Goal: Task Accomplishment & Management: Use online tool/utility

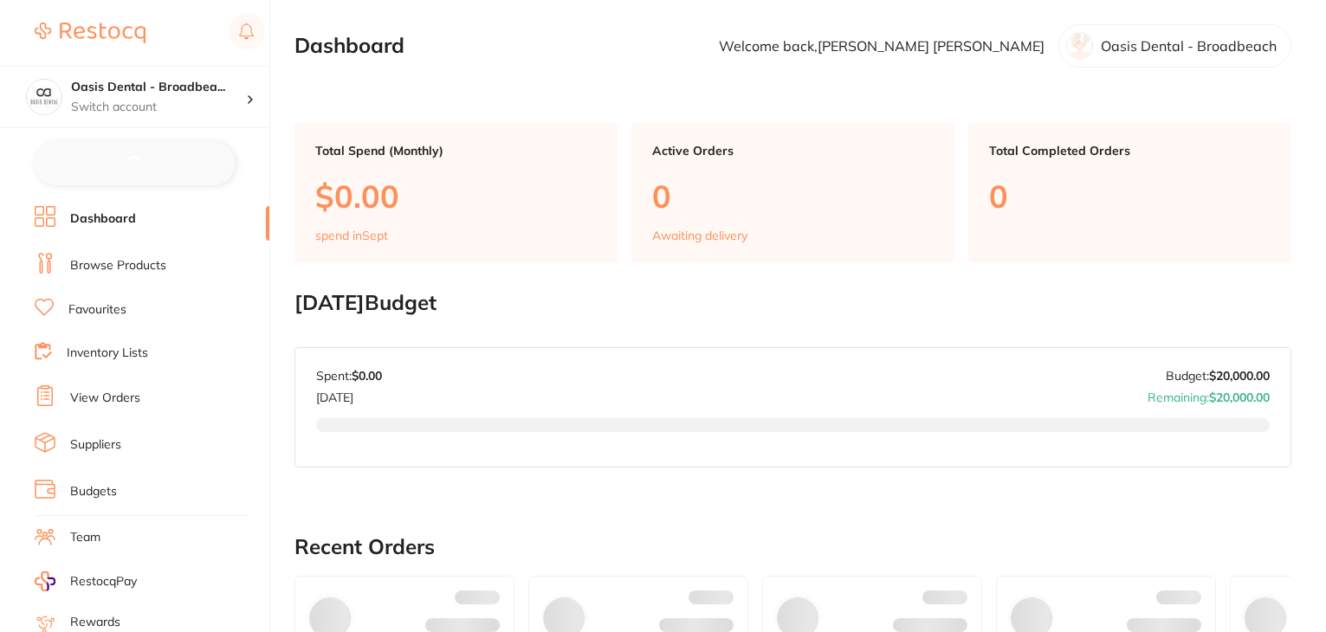
checkbox input "false"
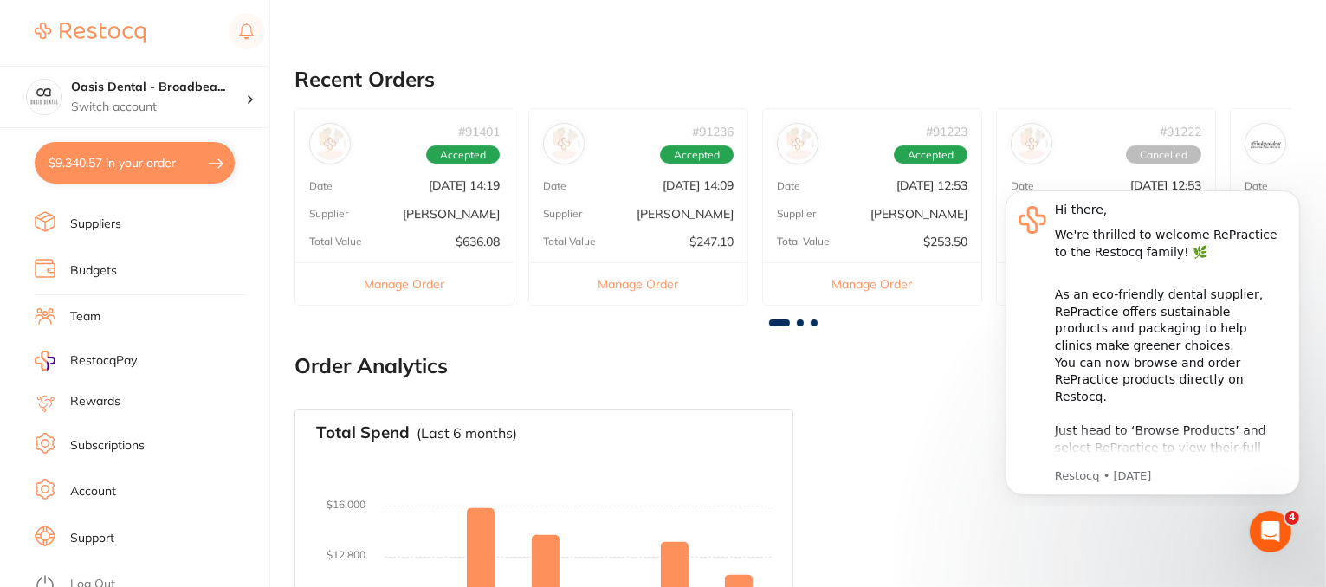
scroll to position [520, 0]
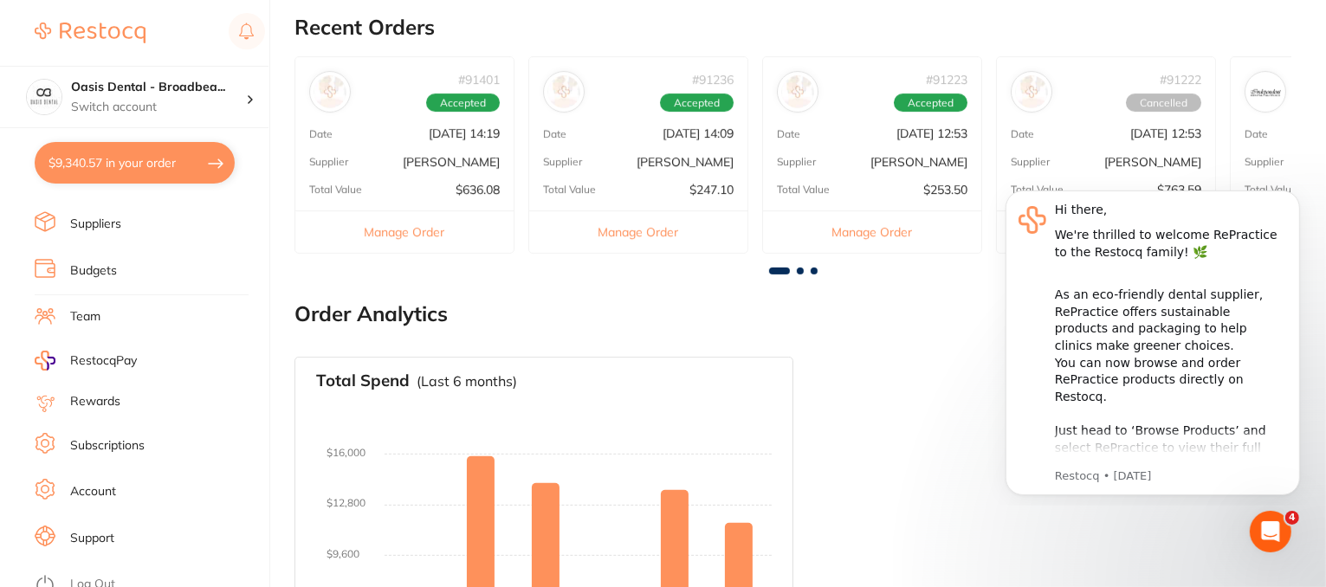
click at [79, 530] on link "Support" at bounding box center [92, 538] width 44 height 17
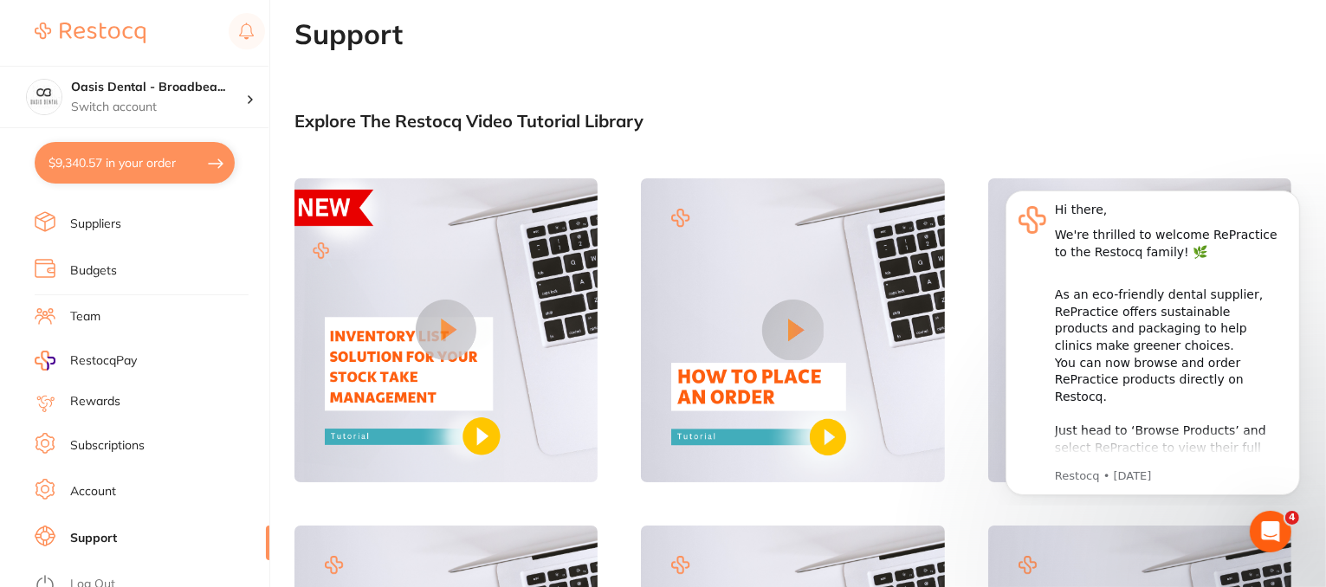
click at [849, 87] on main "Support Explore The Restocq Video Tutorial Library Tell us what you need help w…" at bounding box center [811, 358] width 1032 height 680
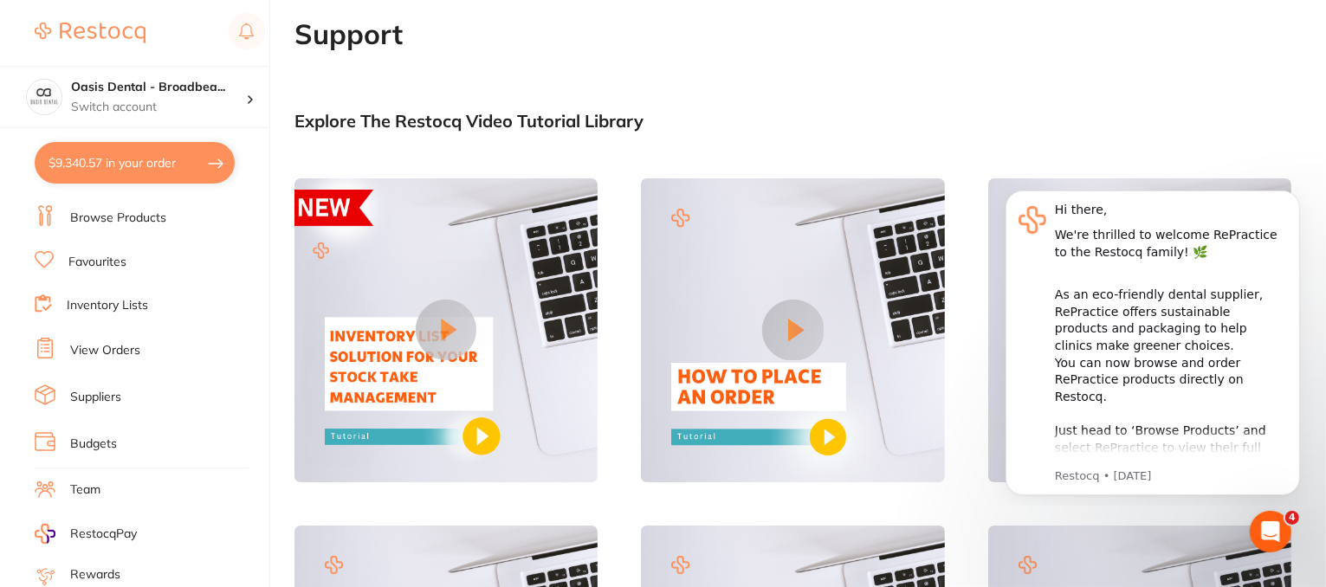
click at [94, 485] on link "Team" at bounding box center [85, 490] width 30 height 17
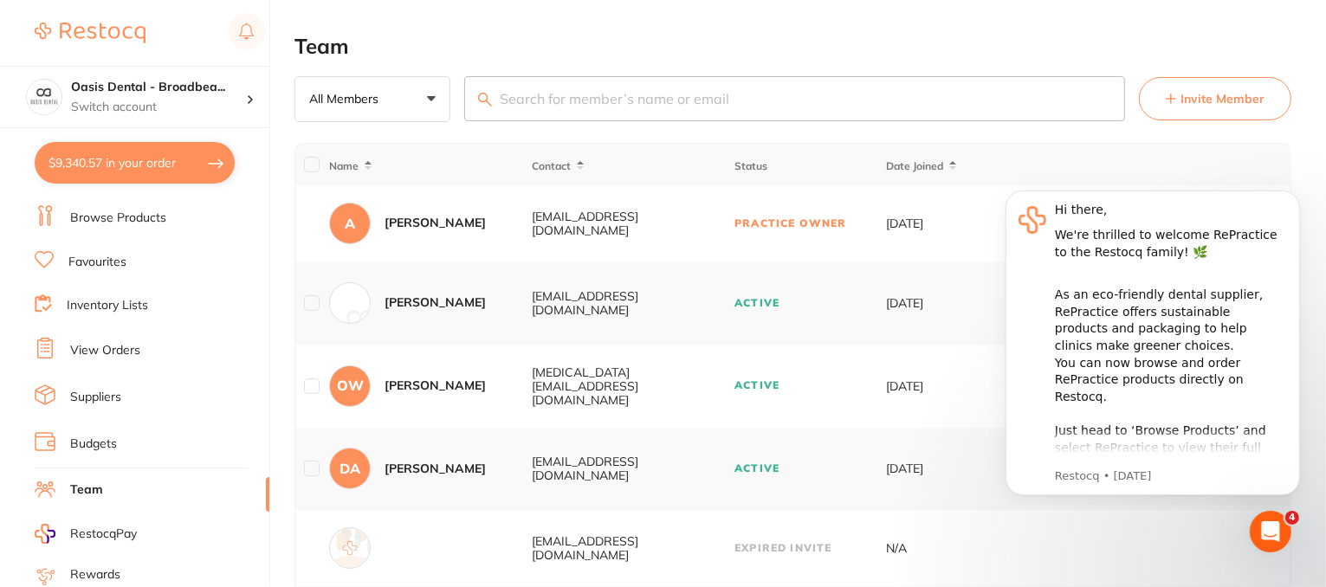
click at [1185, 94] on span "Invite Member" at bounding box center [1223, 98] width 84 height 17
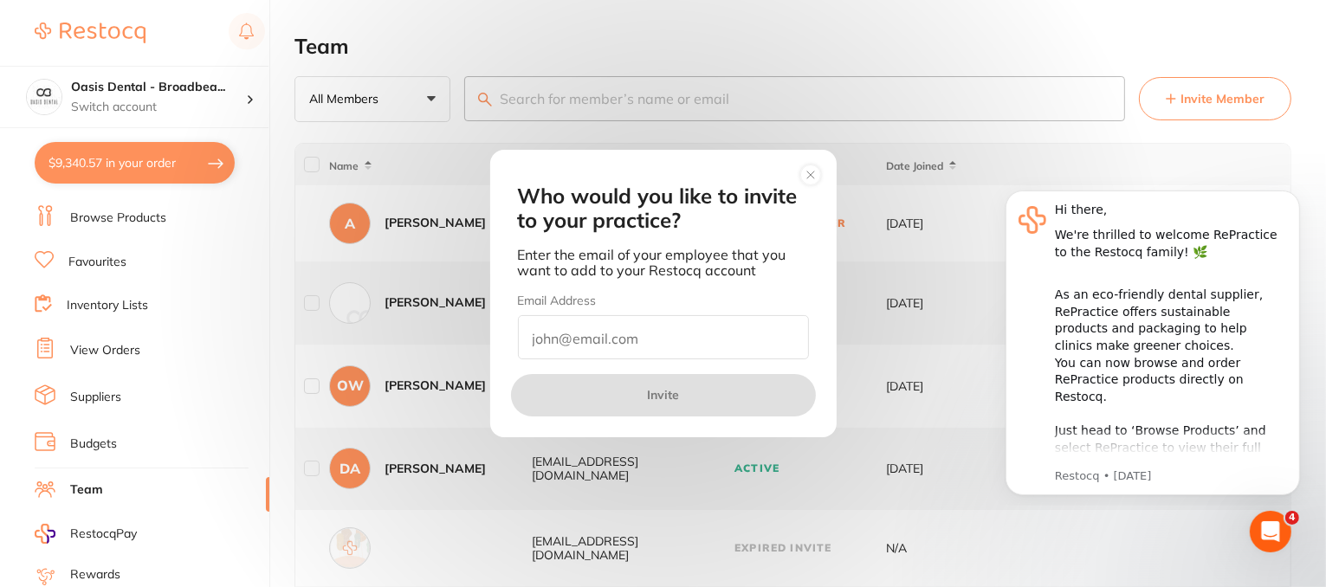
click at [821, 174] on circle at bounding box center [810, 175] width 21 height 21
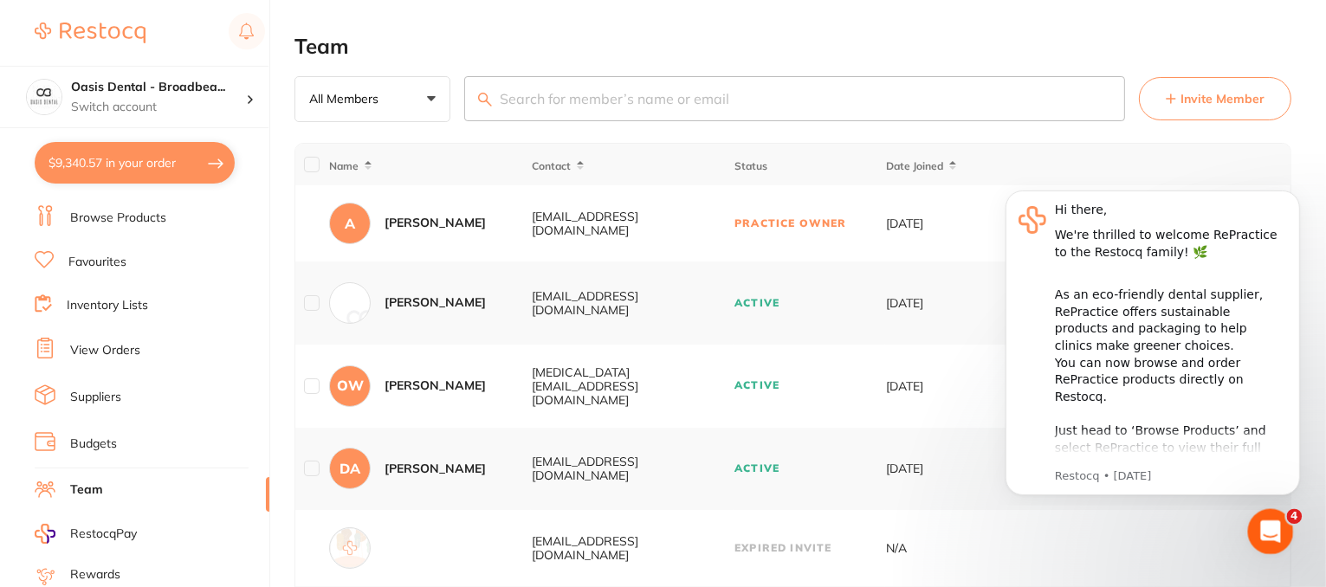
click at [1268, 532] on icon "Open Intercom Messenger" at bounding box center [1268, 529] width 12 height 14
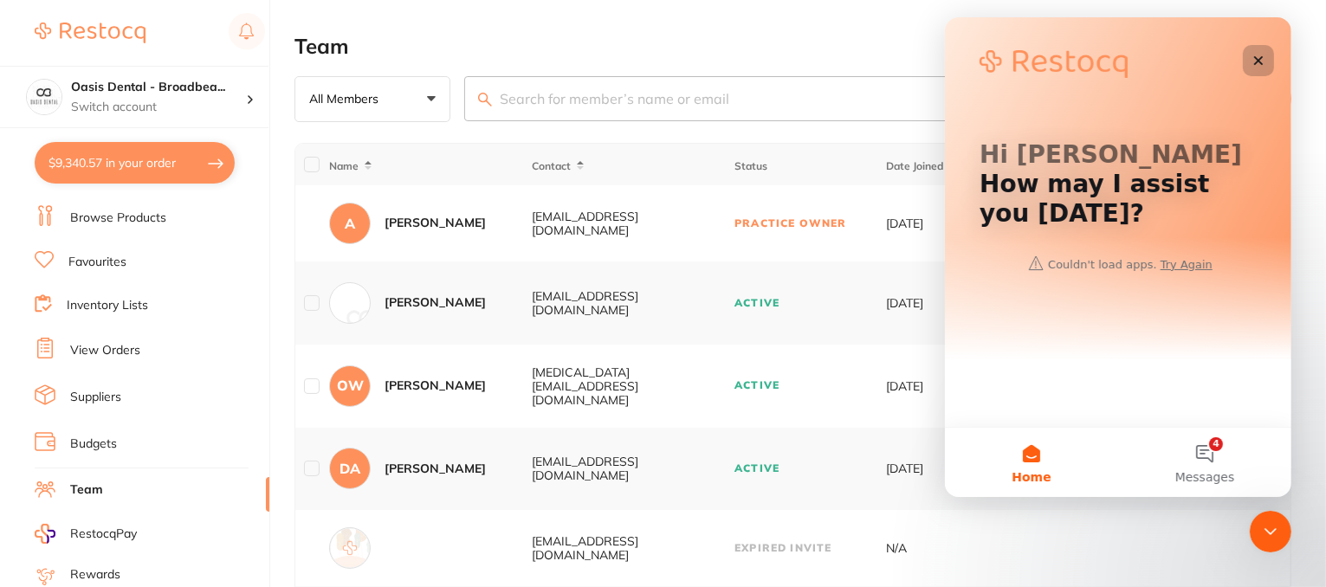
click at [1251, 59] on icon "Close" at bounding box center [1258, 61] width 14 height 14
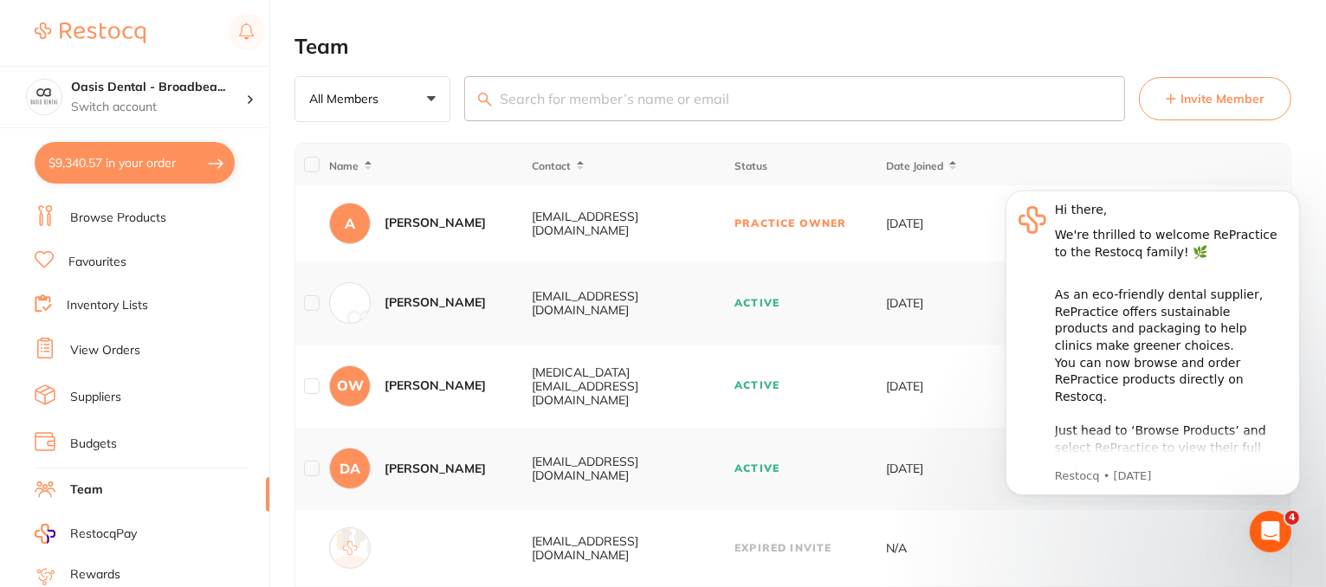
click at [1034, 133] on main "Team All Members +0 All Members Active Pending Invite Expired Invite Invite Mem…" at bounding box center [811, 387] width 1032 height 775
click at [1292, 198] on icon "Dismiss notification" at bounding box center [1295, 195] width 10 height 10
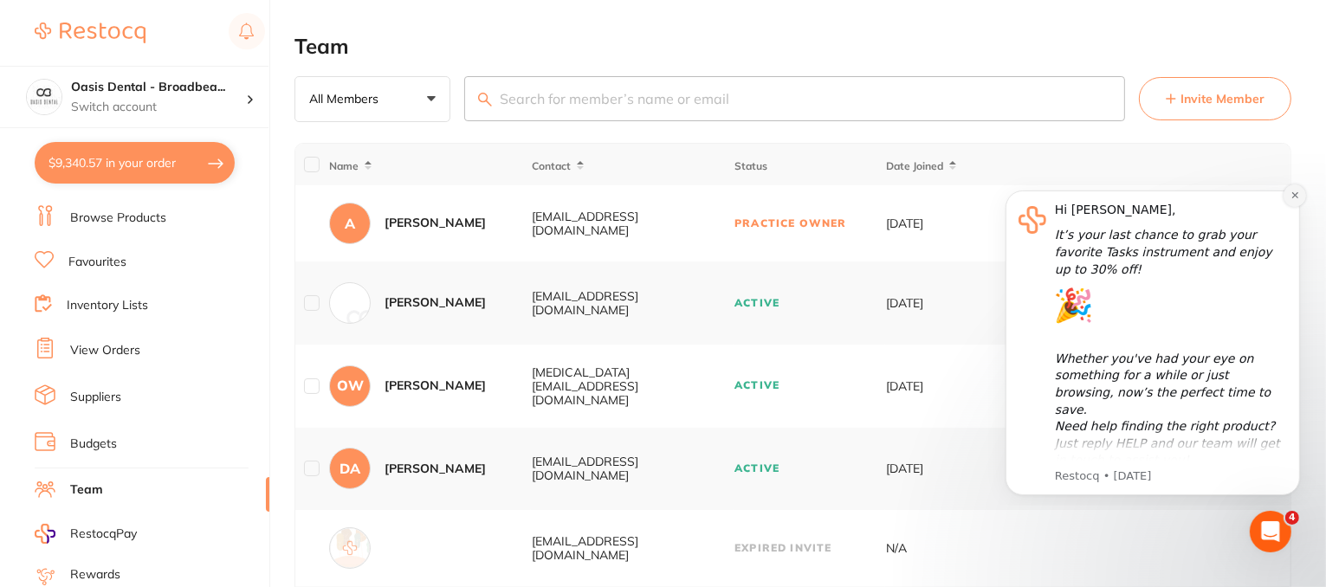
click at [1299, 192] on icon "Dismiss notification" at bounding box center [1295, 195] width 10 height 10
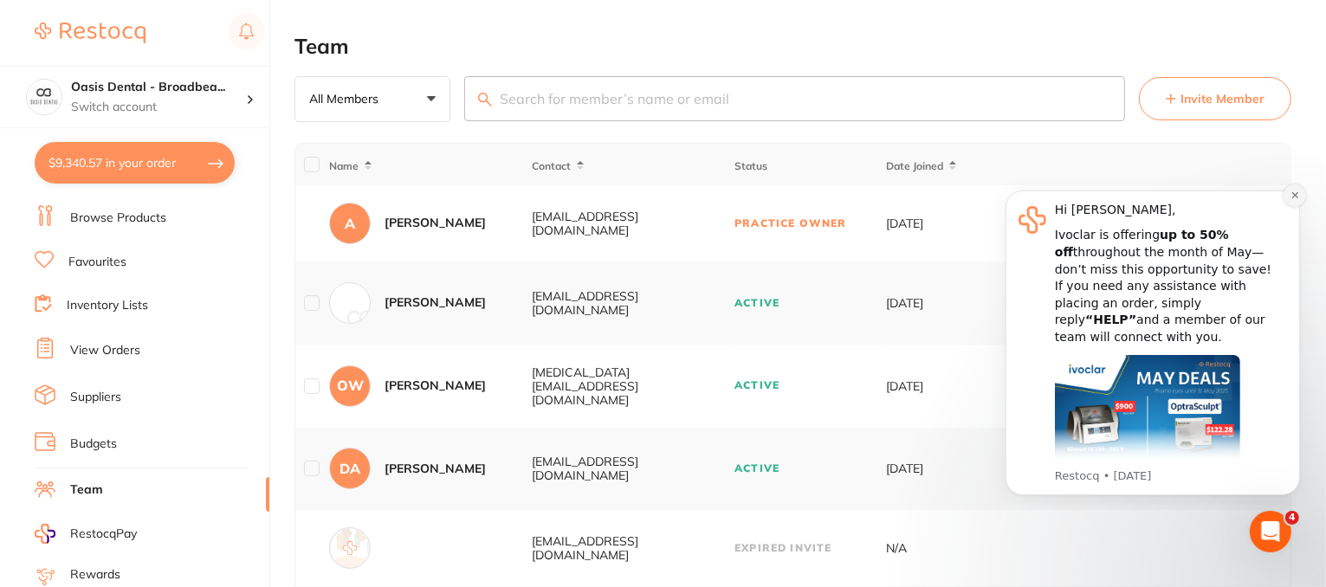
click at [1300, 196] on button "Dismiss notification" at bounding box center [1294, 195] width 23 height 23
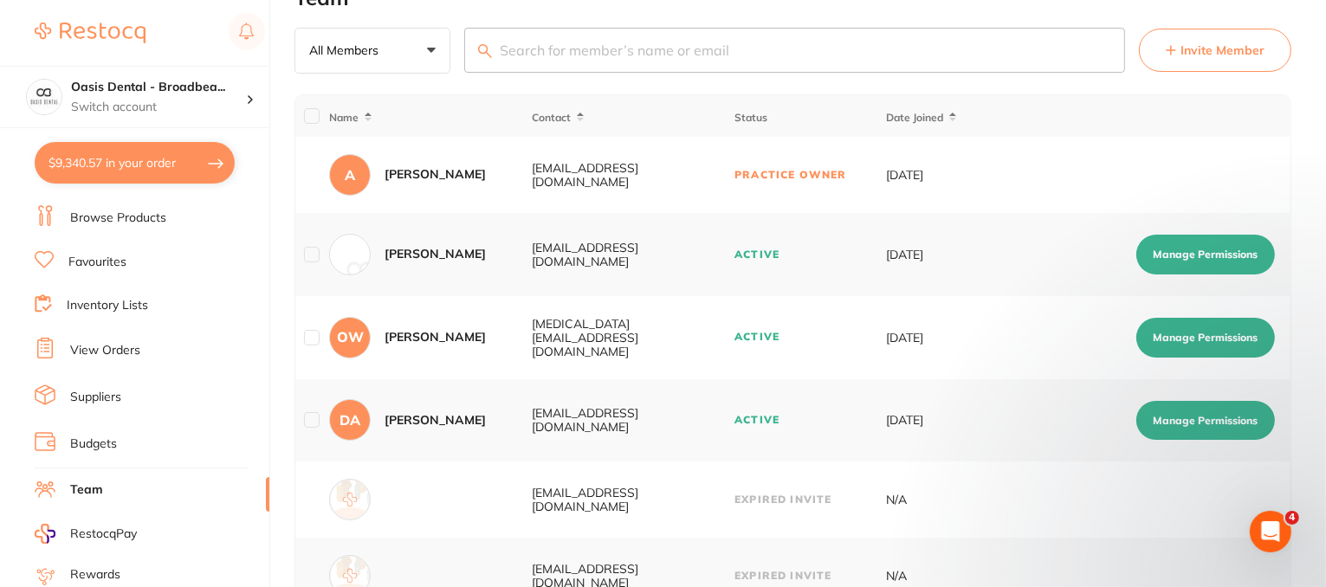
scroll to position [187, 0]
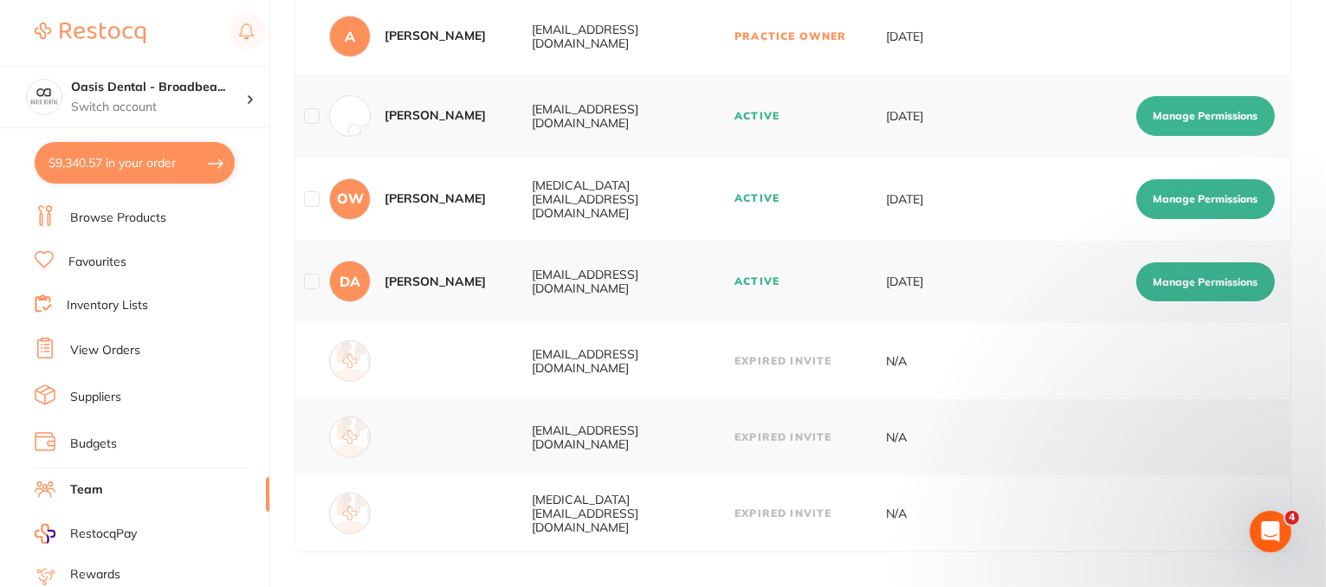
click at [1189, 278] on button "Manage Permissions" at bounding box center [1206, 283] width 139 height 40
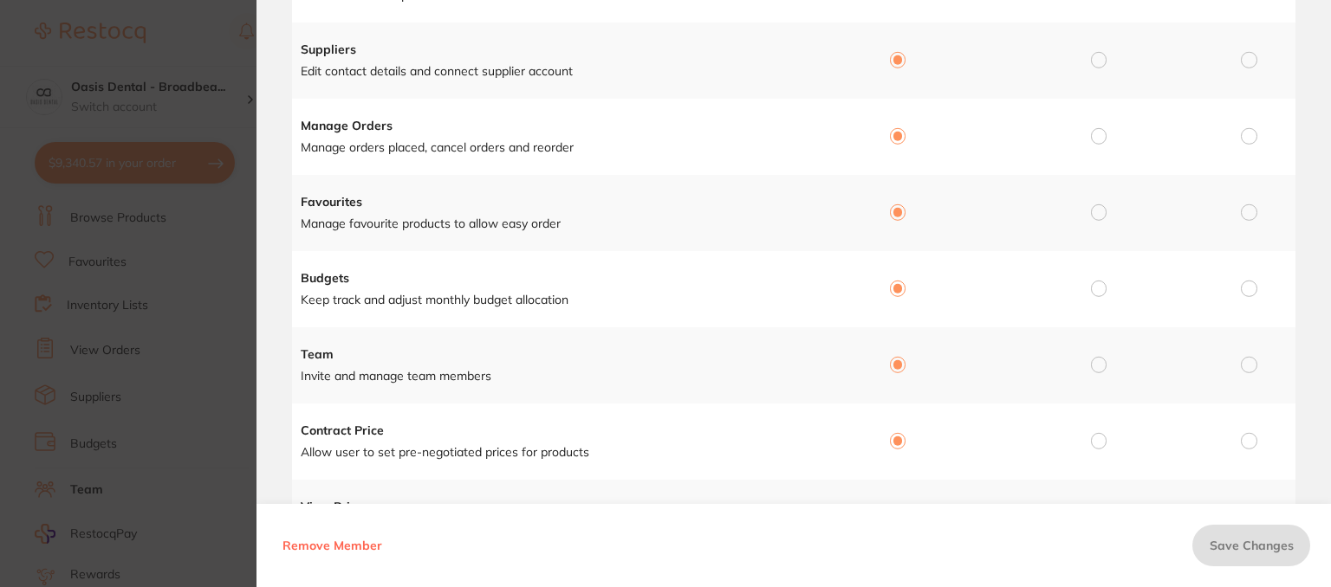
scroll to position [0, 0]
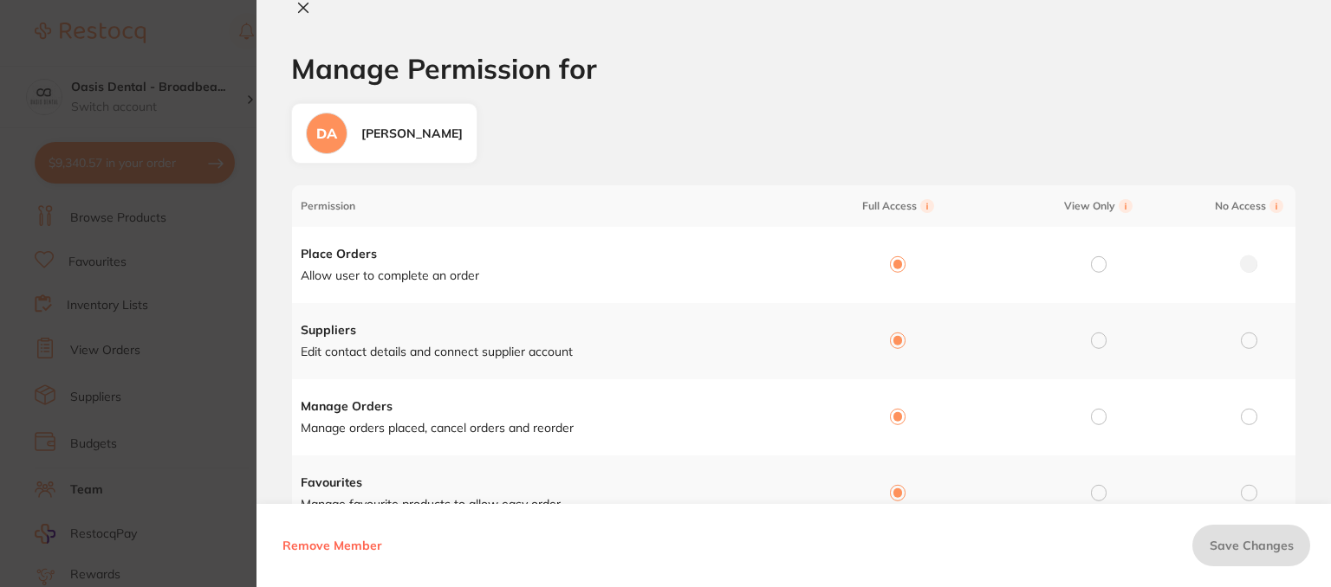
click at [300, 6] on icon at bounding box center [303, 8] width 14 height 14
checkbox input "false"
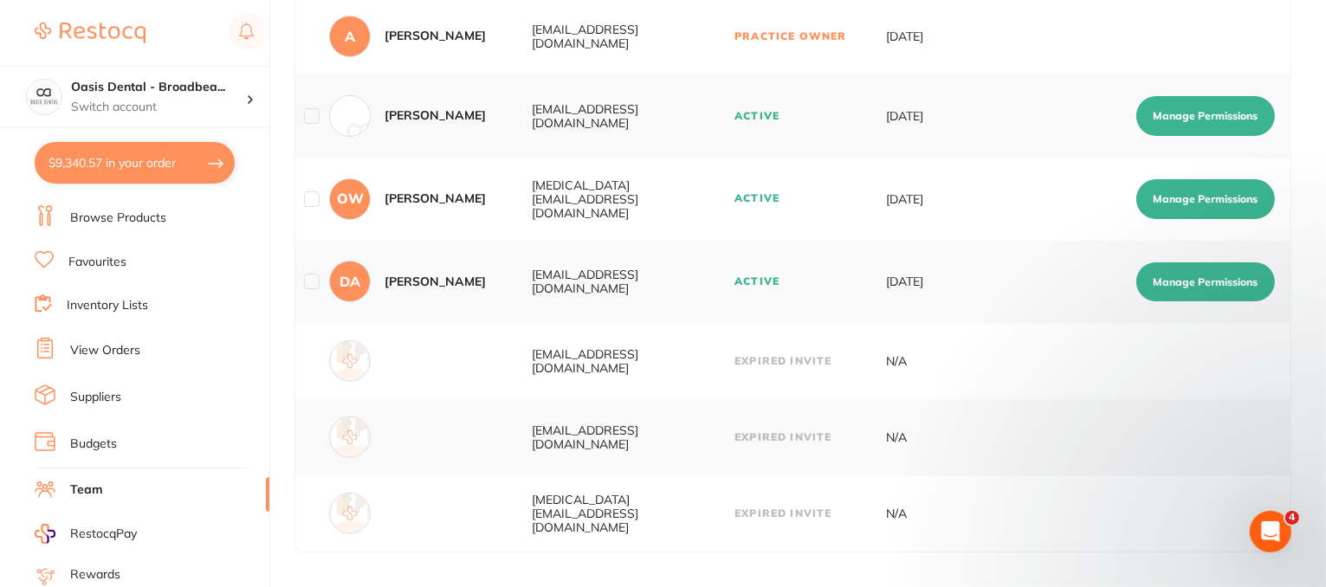
scroll to position [14, 0]
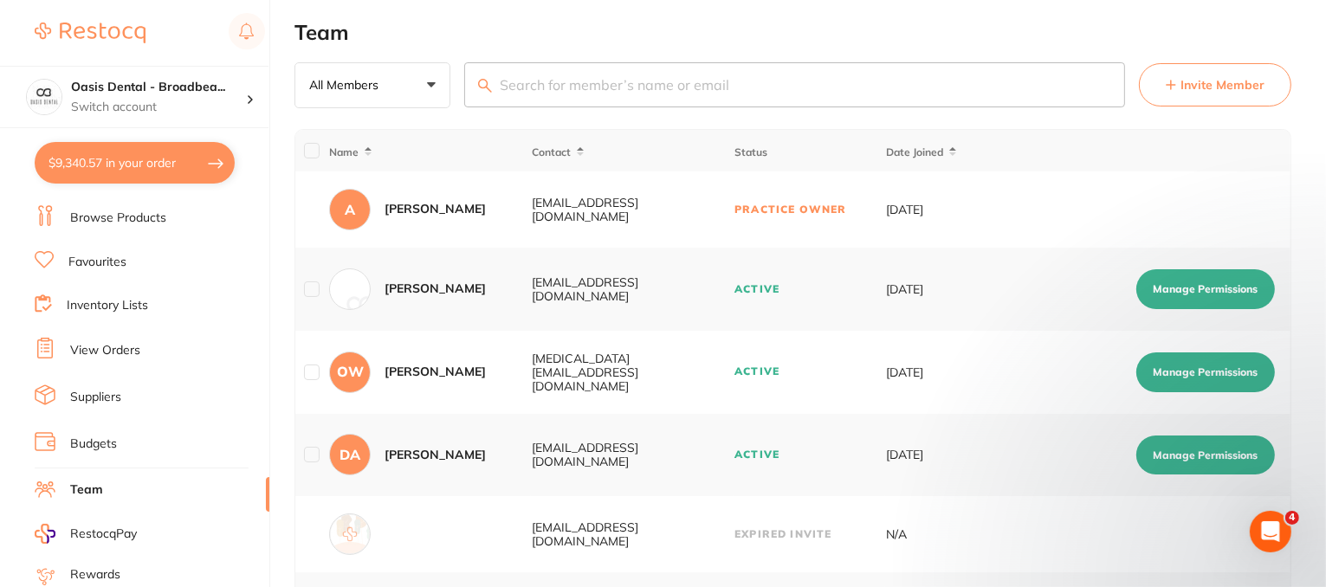
click at [104, 444] on link "Budgets" at bounding box center [93, 444] width 47 height 17
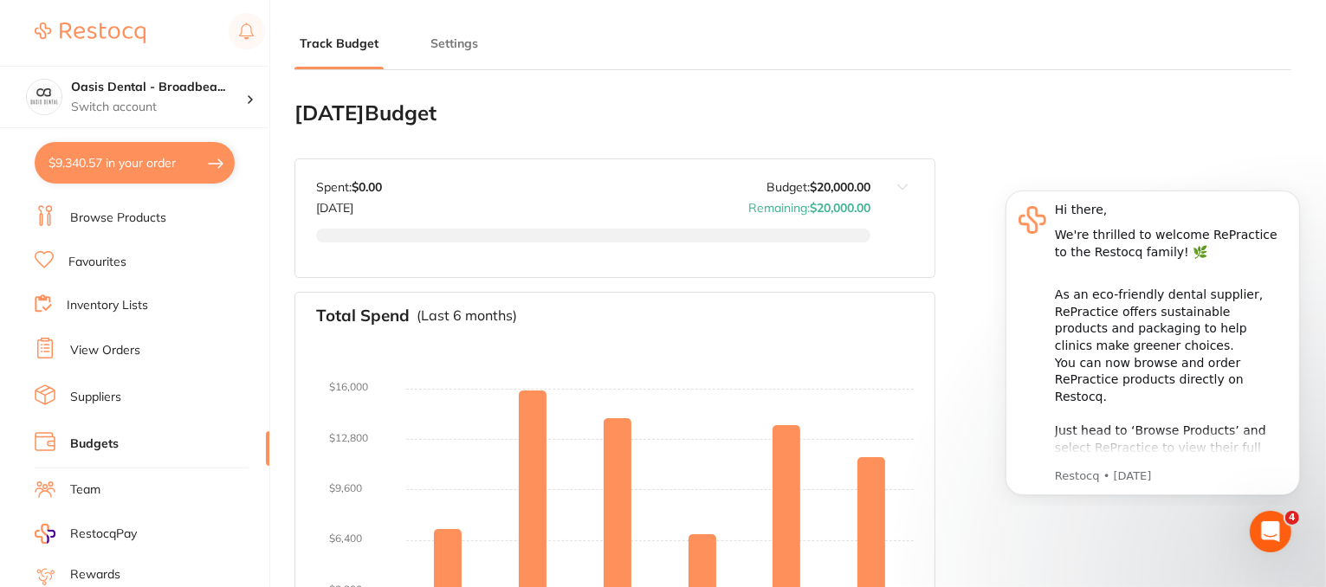
click at [455, 49] on button "Settings" at bounding box center [454, 44] width 58 height 16
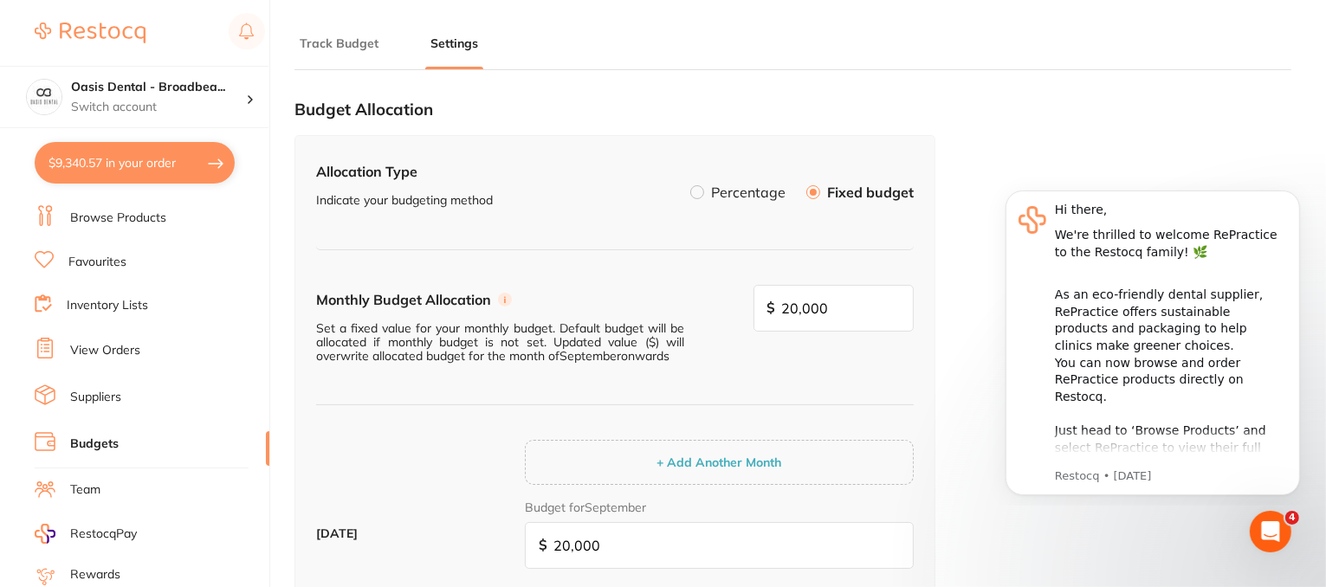
click at [703, 189] on label at bounding box center [697, 192] width 14 height 14
click at [690, 185] on input "Percentage" at bounding box center [690, 185] width 0 height 0
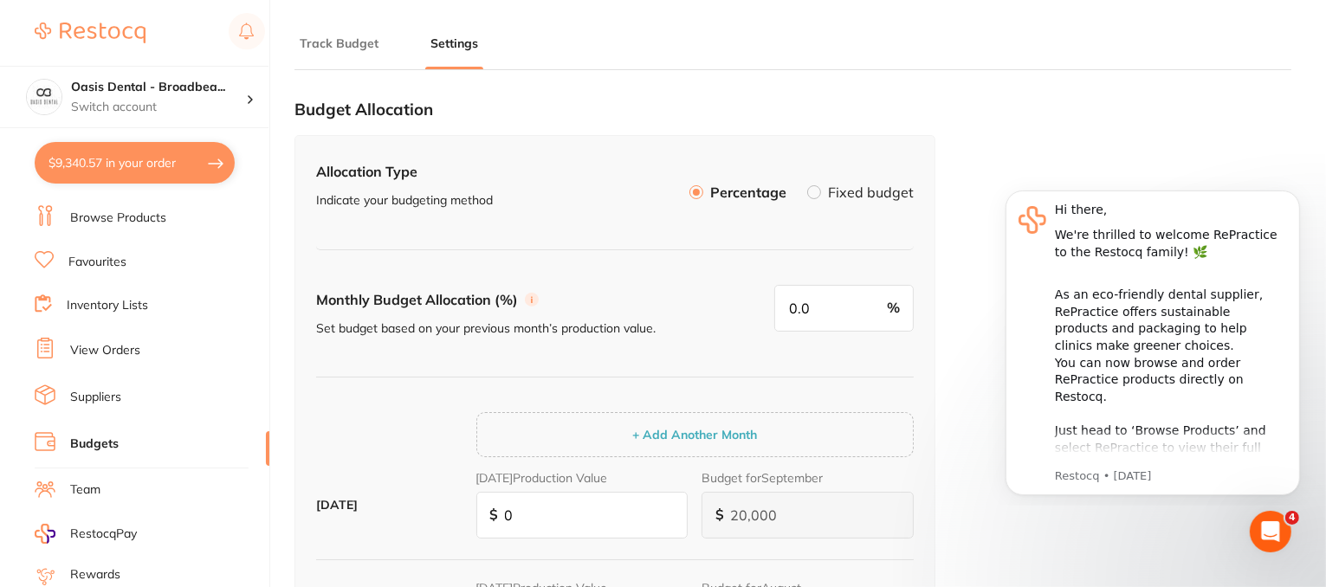
click at [818, 195] on label at bounding box center [814, 192] width 14 height 14
click at [807, 185] on input "Fixed budget" at bounding box center [807, 185] width 0 height 0
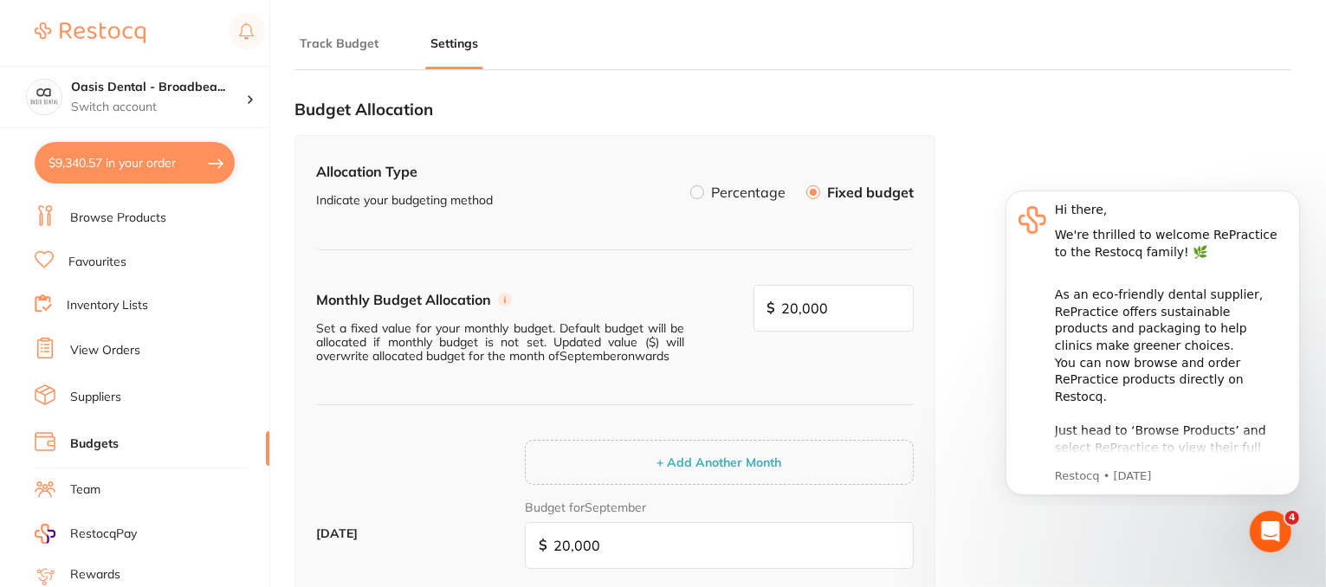
click at [340, 47] on button "Track Budget" at bounding box center [339, 44] width 89 height 16
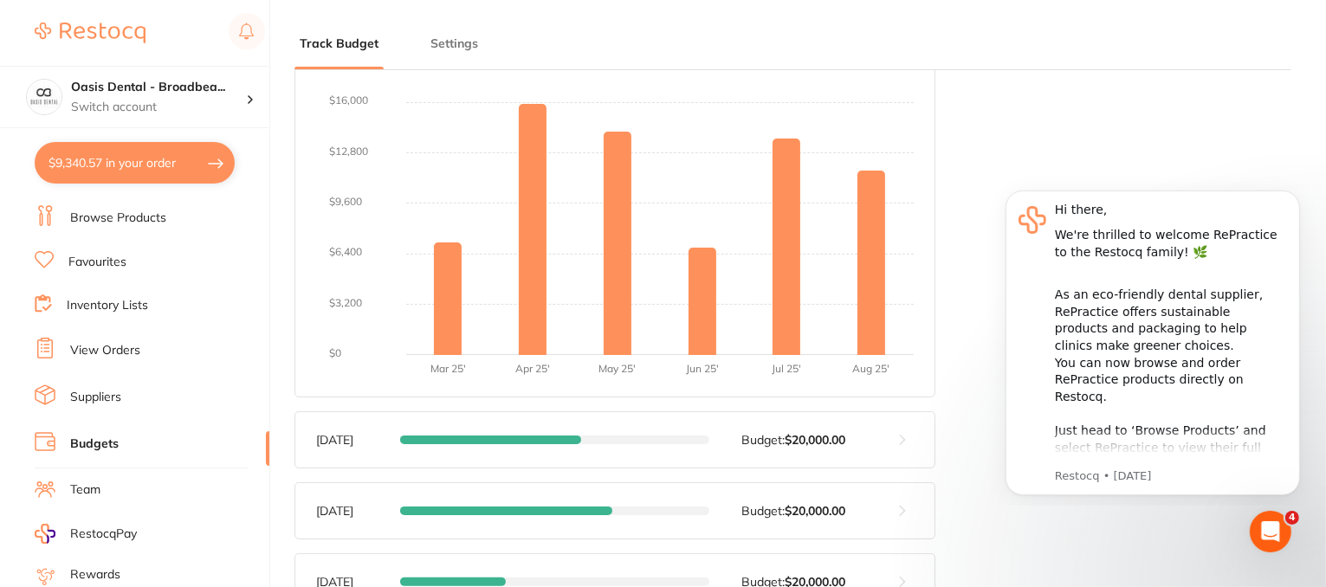
scroll to position [347, 0]
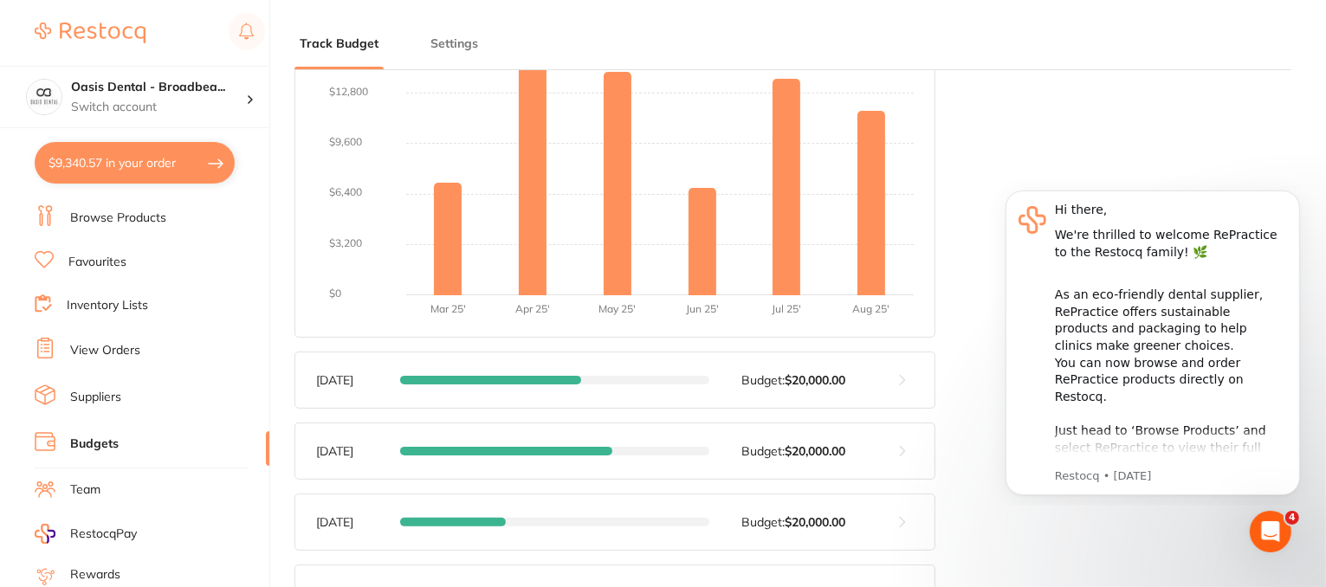
click at [904, 380] on button at bounding box center [903, 380] width 64 height 55
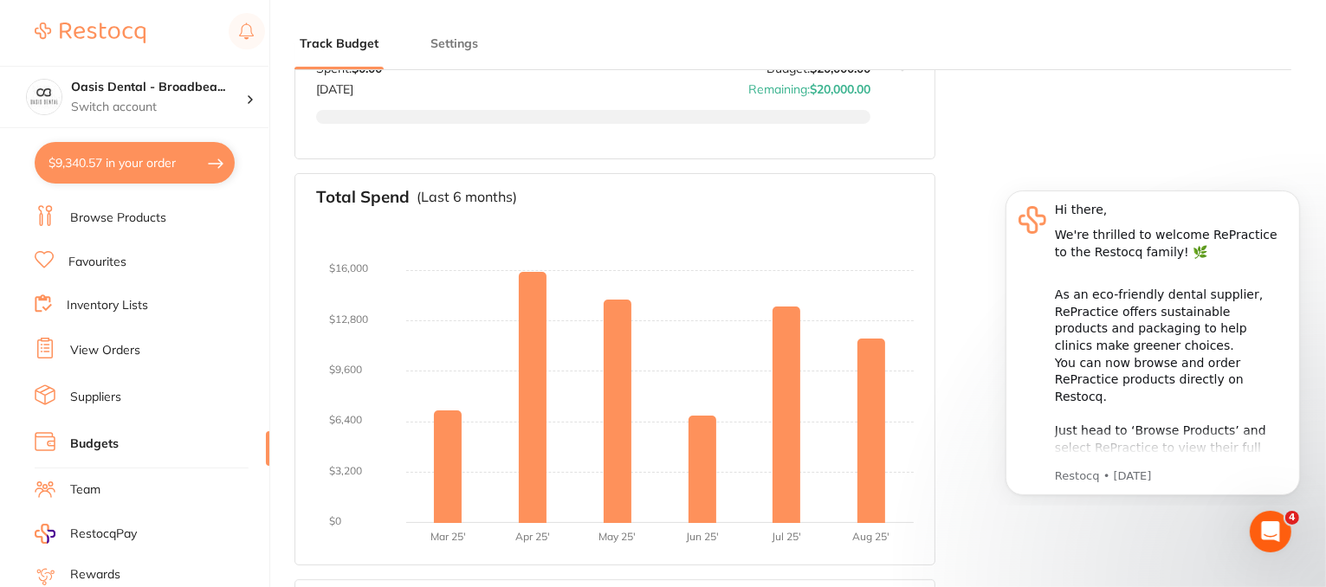
scroll to position [0, 0]
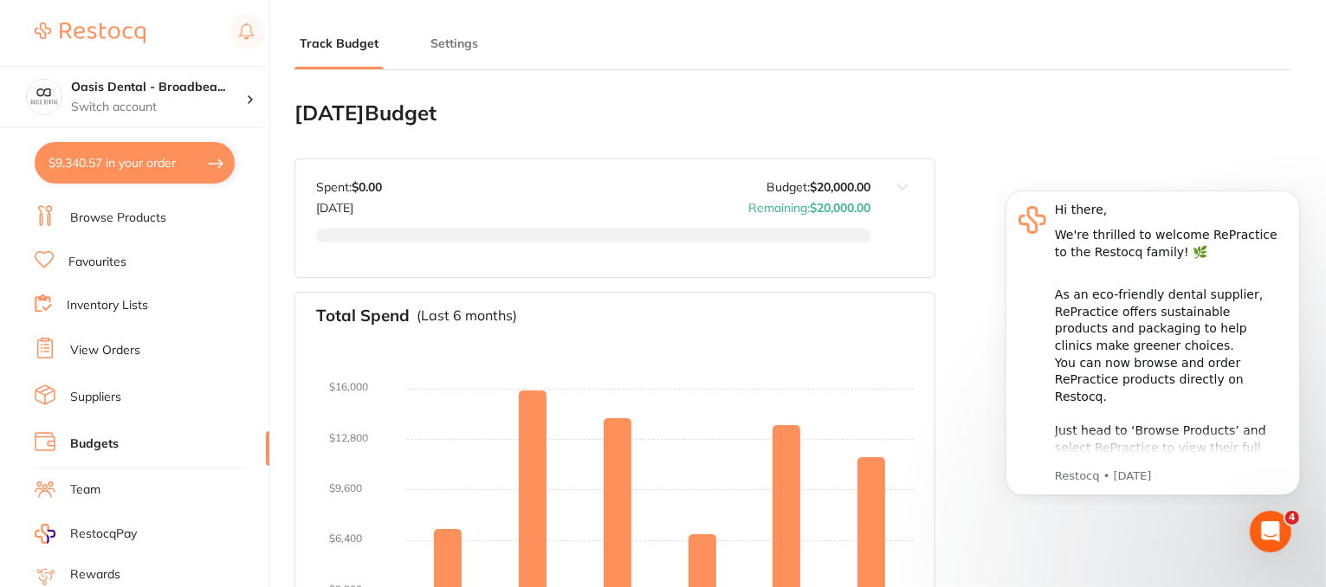
click at [92, 389] on link "Suppliers" at bounding box center [95, 397] width 51 height 17
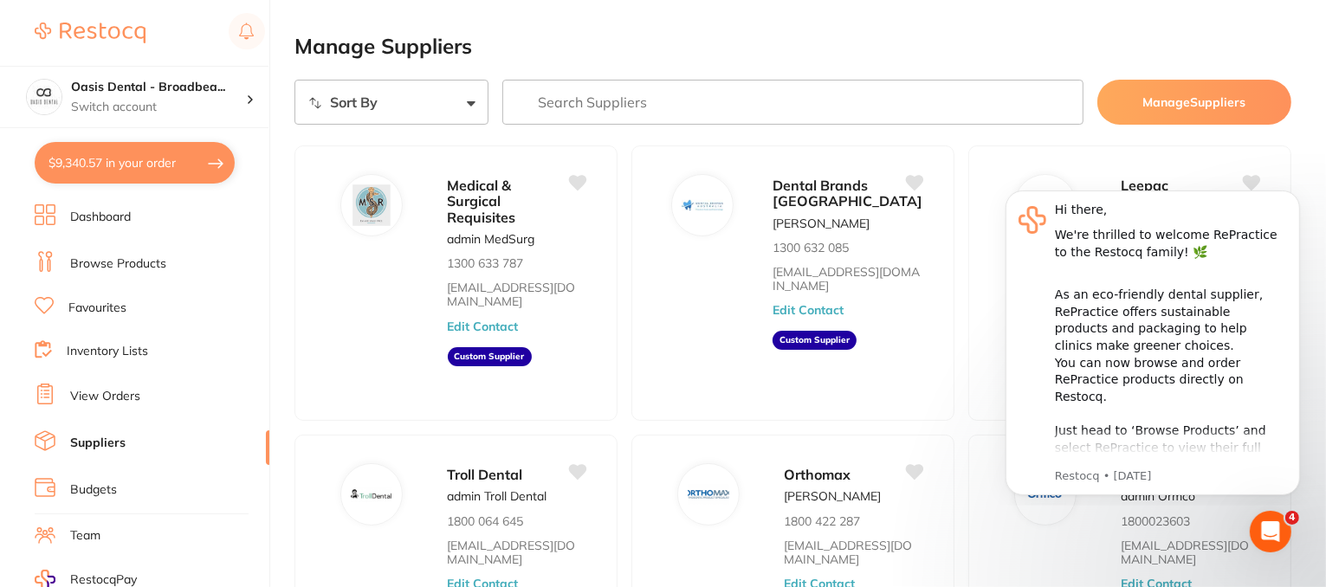
click at [117, 263] on link "Browse Products" at bounding box center [118, 264] width 96 height 17
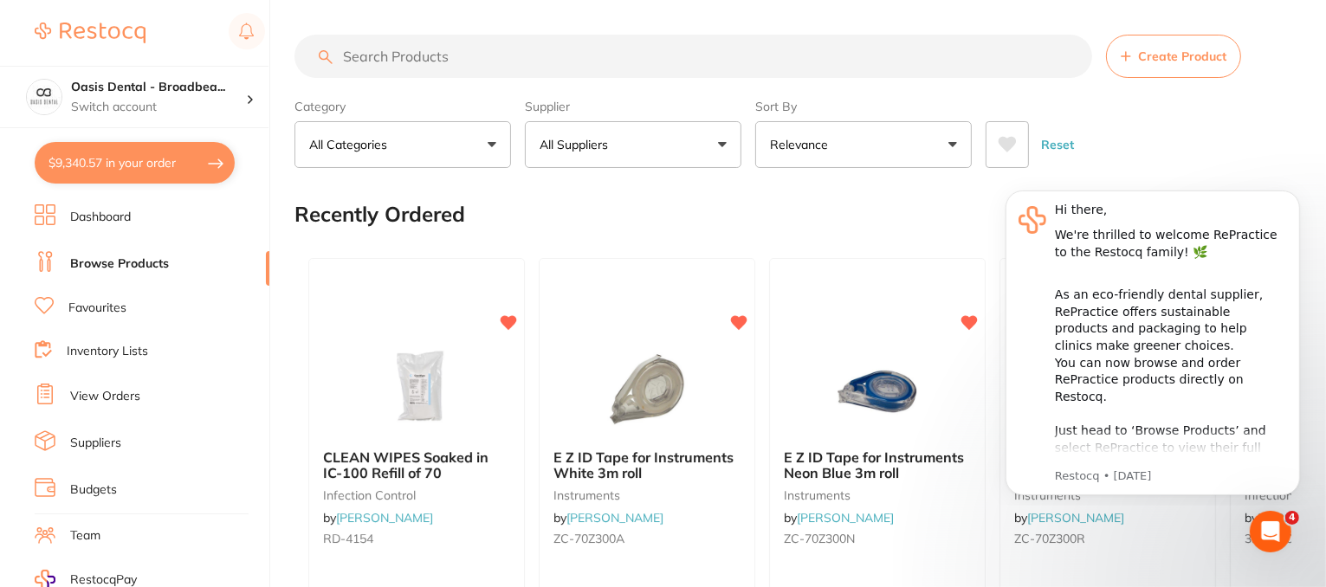
click at [115, 300] on link "Favourites" at bounding box center [97, 308] width 58 height 17
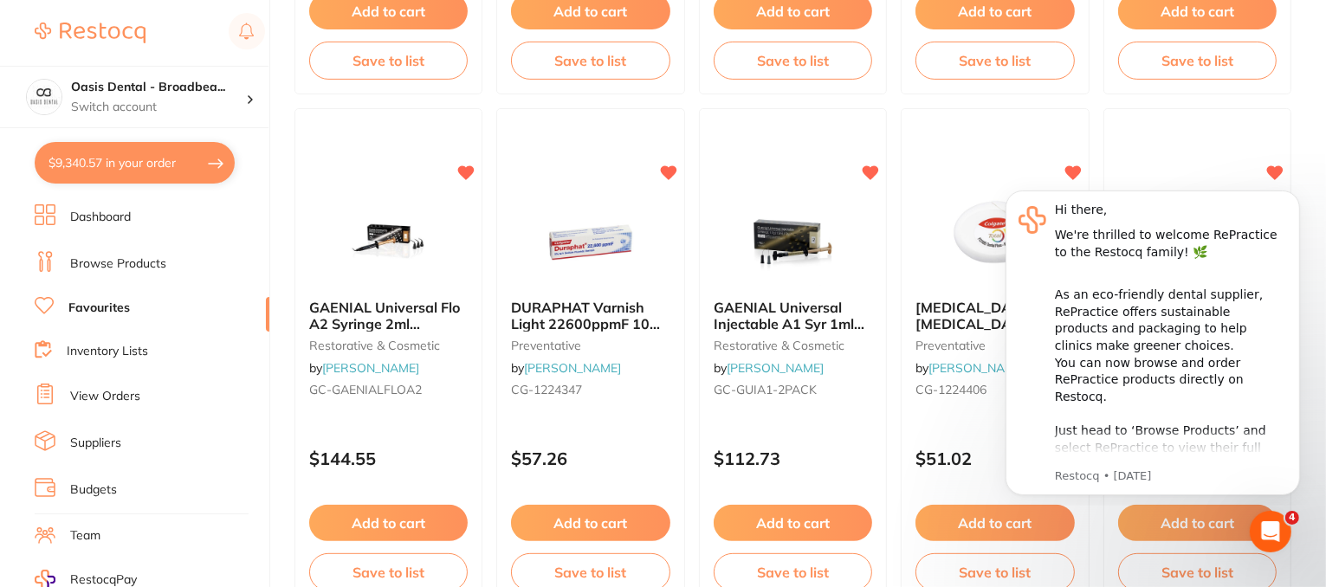
click at [106, 265] on link "Browse Products" at bounding box center [118, 264] width 96 height 17
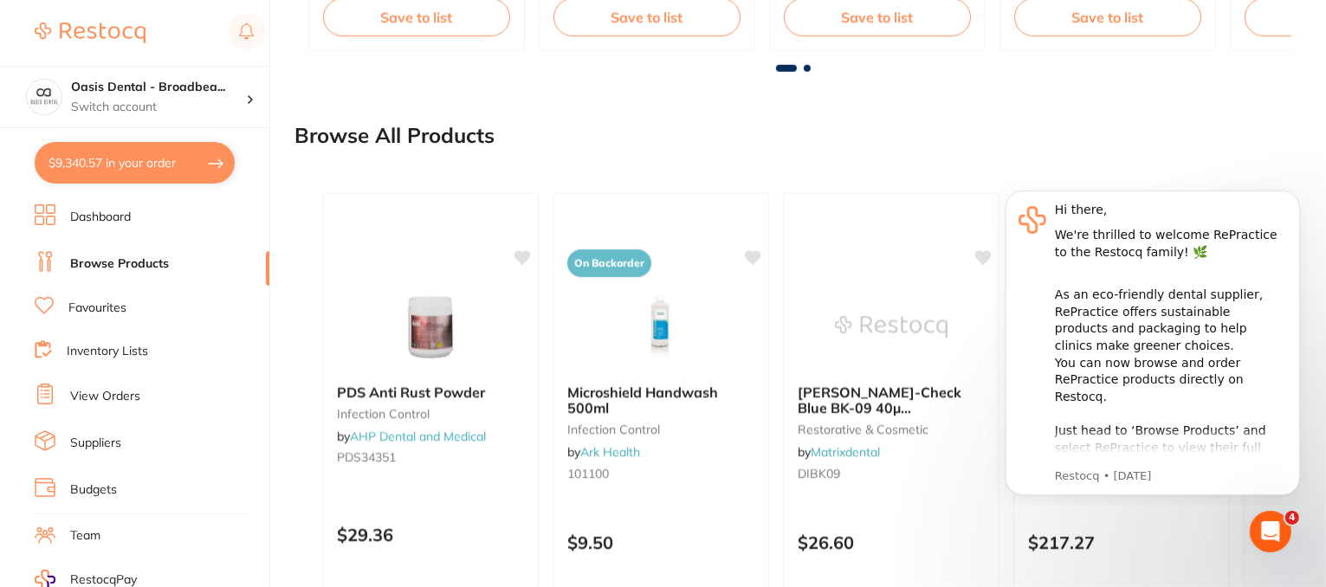
click at [87, 306] on link "Favourites" at bounding box center [97, 308] width 58 height 17
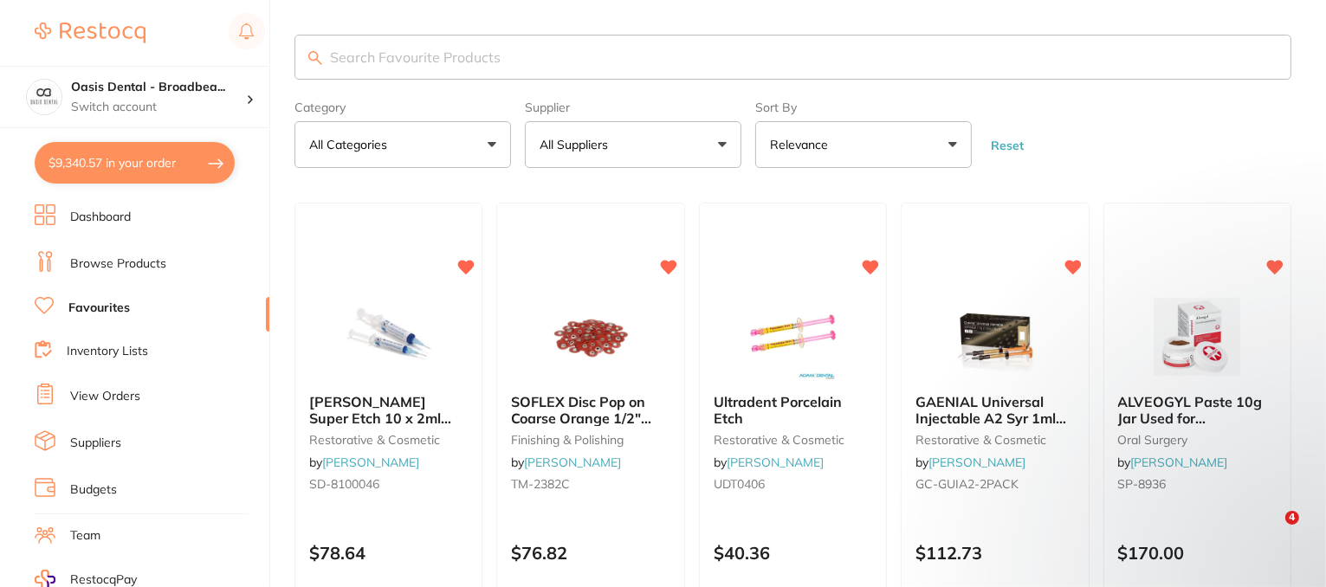
click at [118, 392] on link "View Orders" at bounding box center [105, 396] width 70 height 17
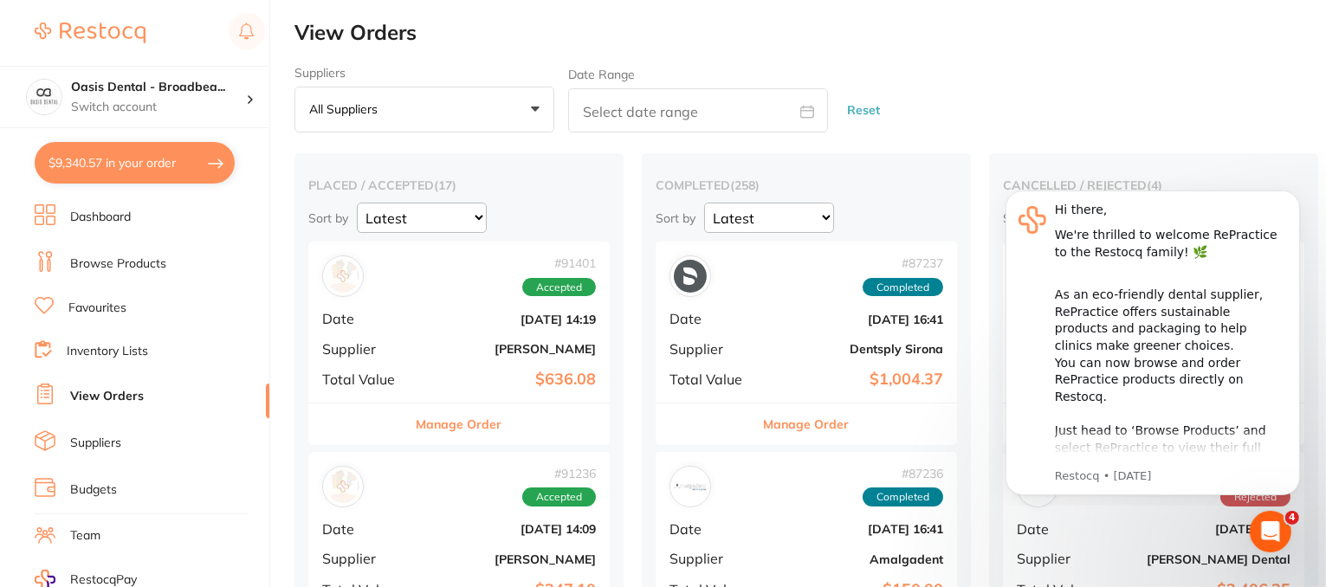
scroll to position [173, 0]
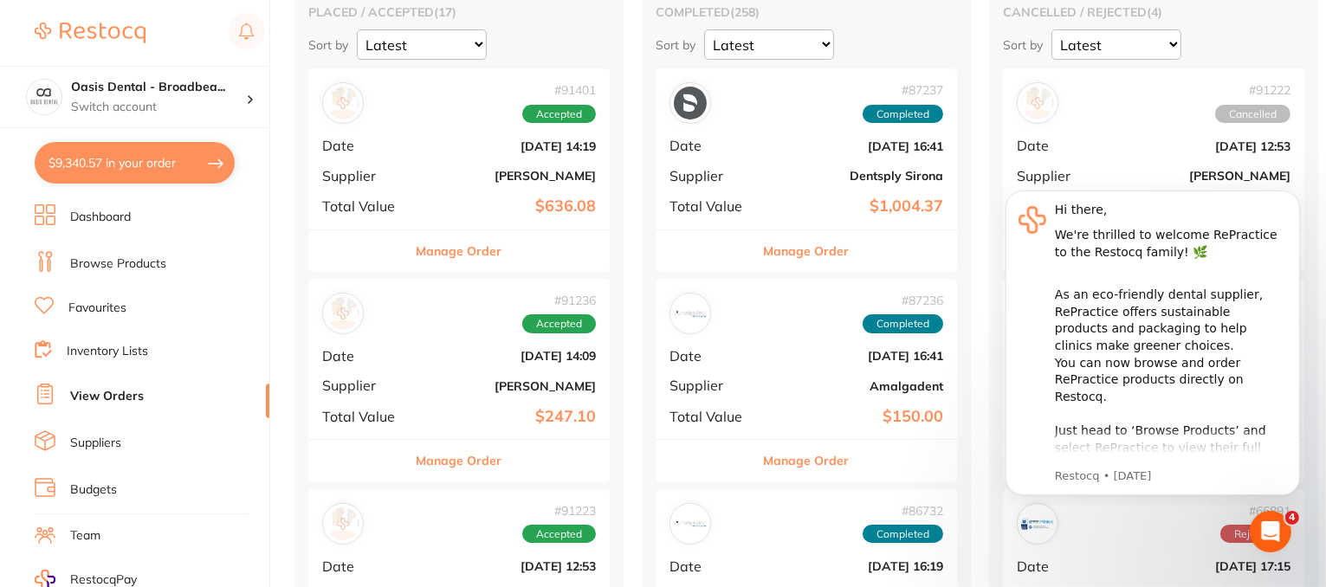
click at [442, 250] on button "Manage Order" at bounding box center [460, 251] width 86 height 42
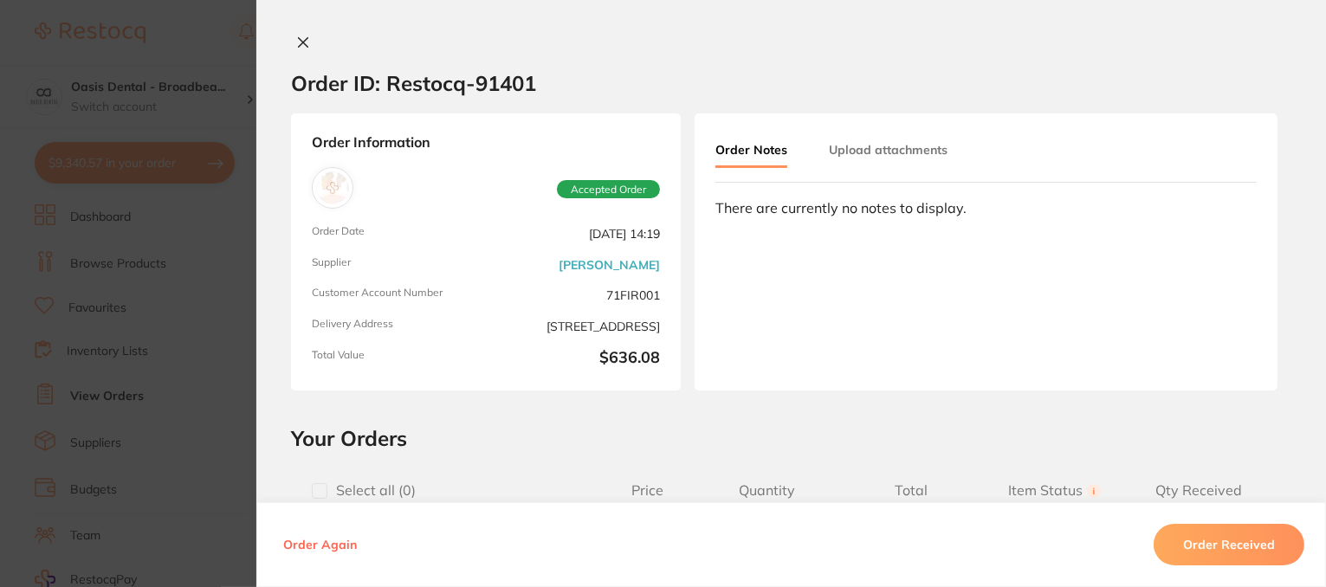
click at [301, 42] on icon at bounding box center [303, 43] width 14 height 14
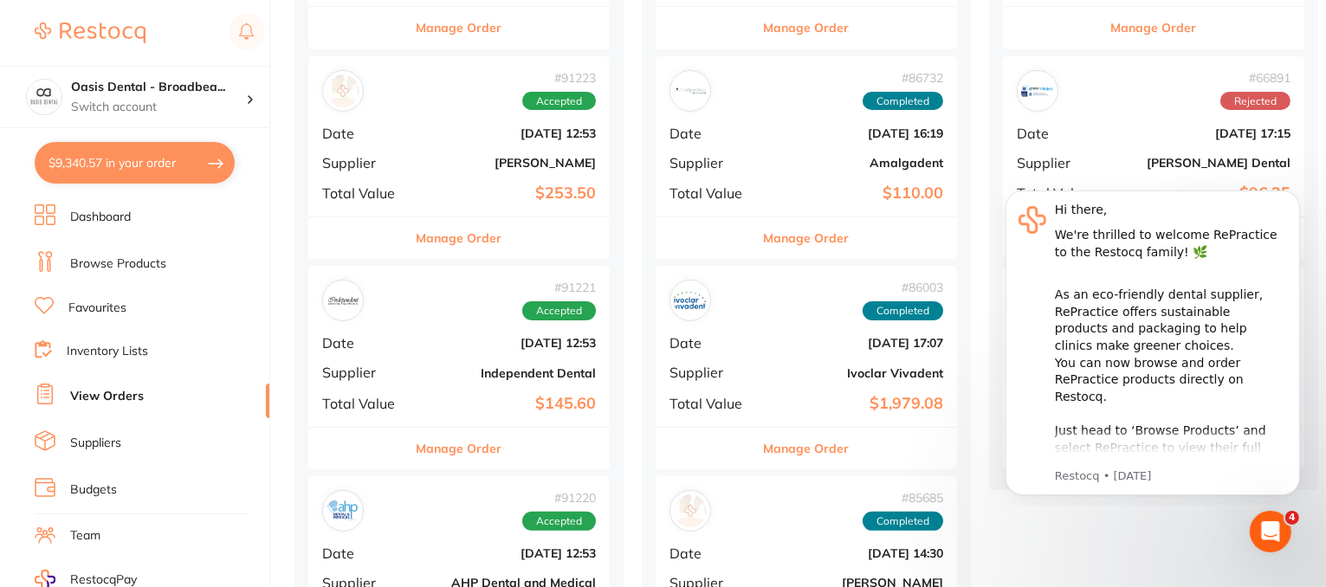
scroll to position [173, 0]
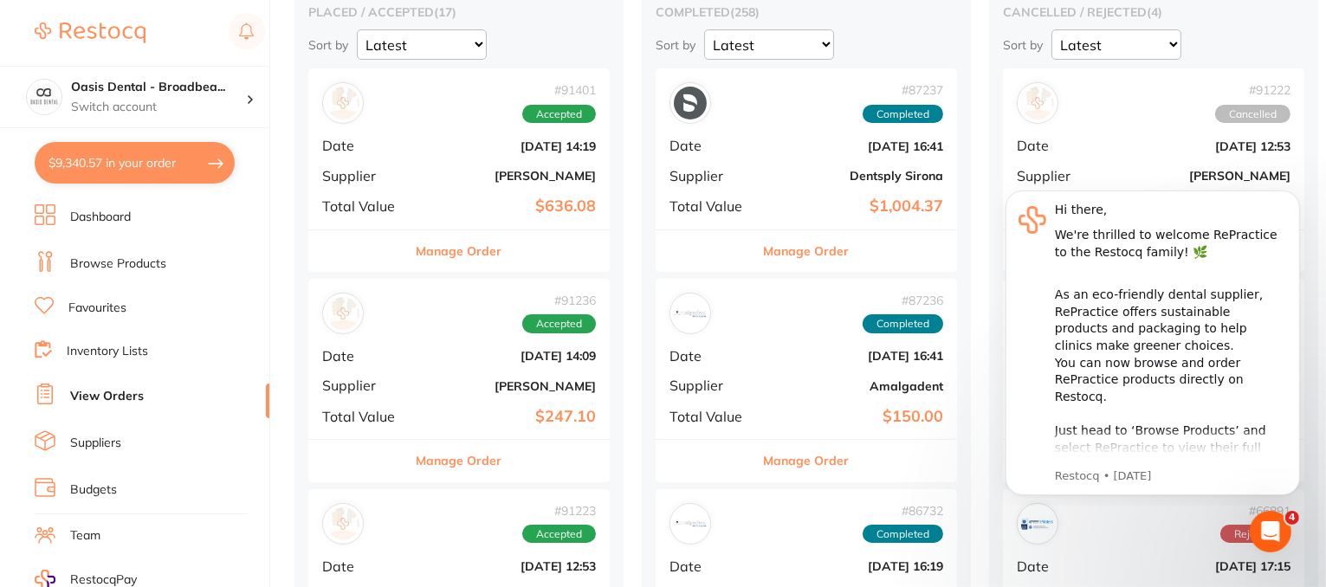
click at [473, 468] on button "Manage Order" at bounding box center [460, 461] width 86 height 42
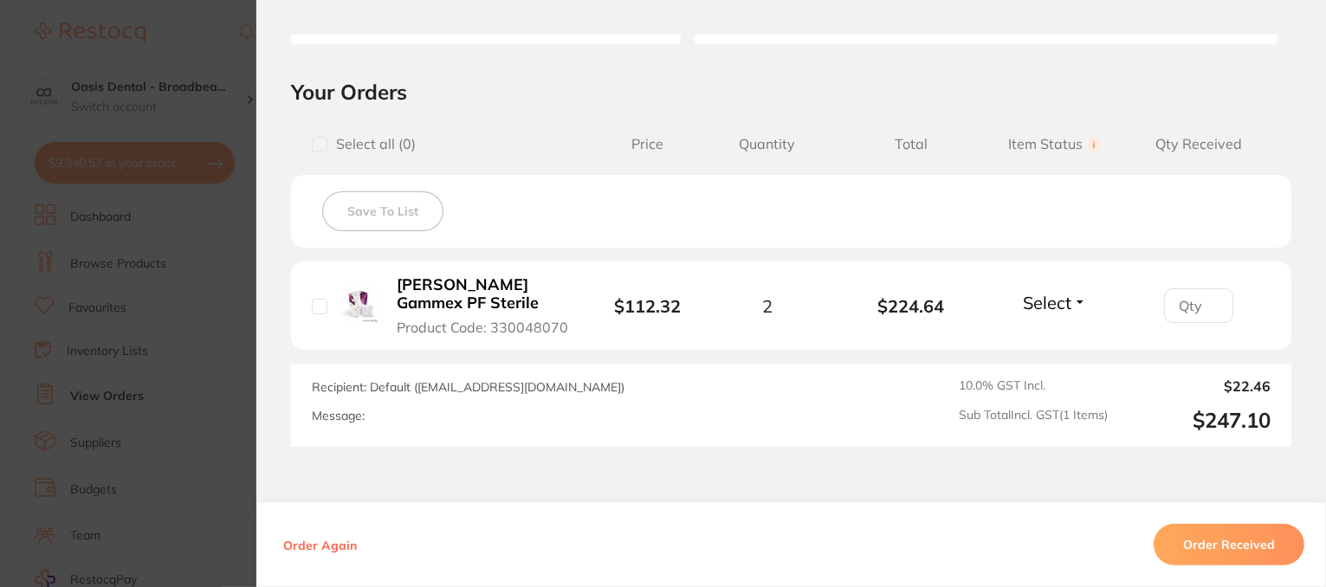
click at [1079, 299] on button "Select" at bounding box center [1055, 303] width 75 height 22
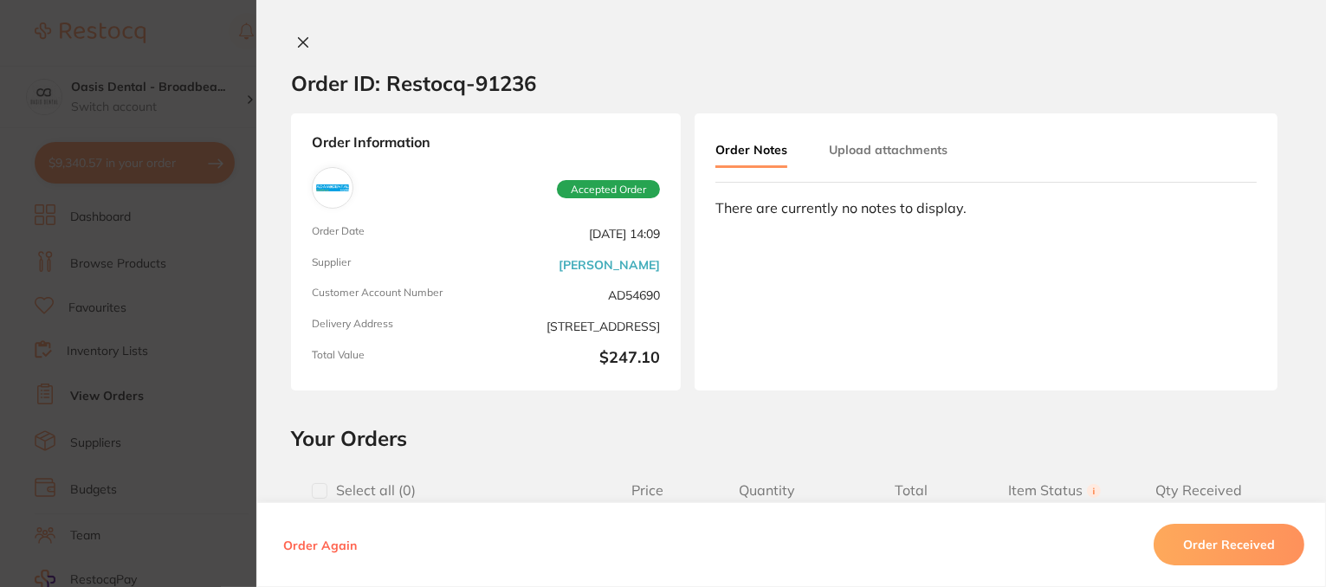
click at [867, 146] on button "Upload attachments" at bounding box center [888, 149] width 119 height 31
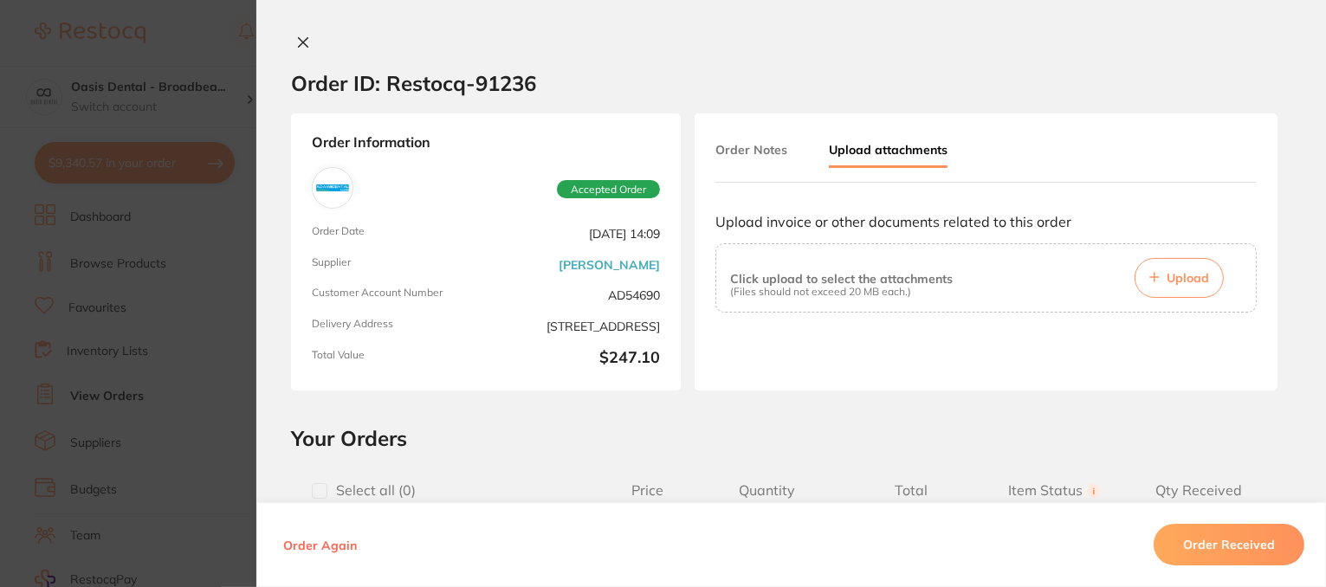
click at [729, 152] on button "Order Notes" at bounding box center [752, 149] width 72 height 31
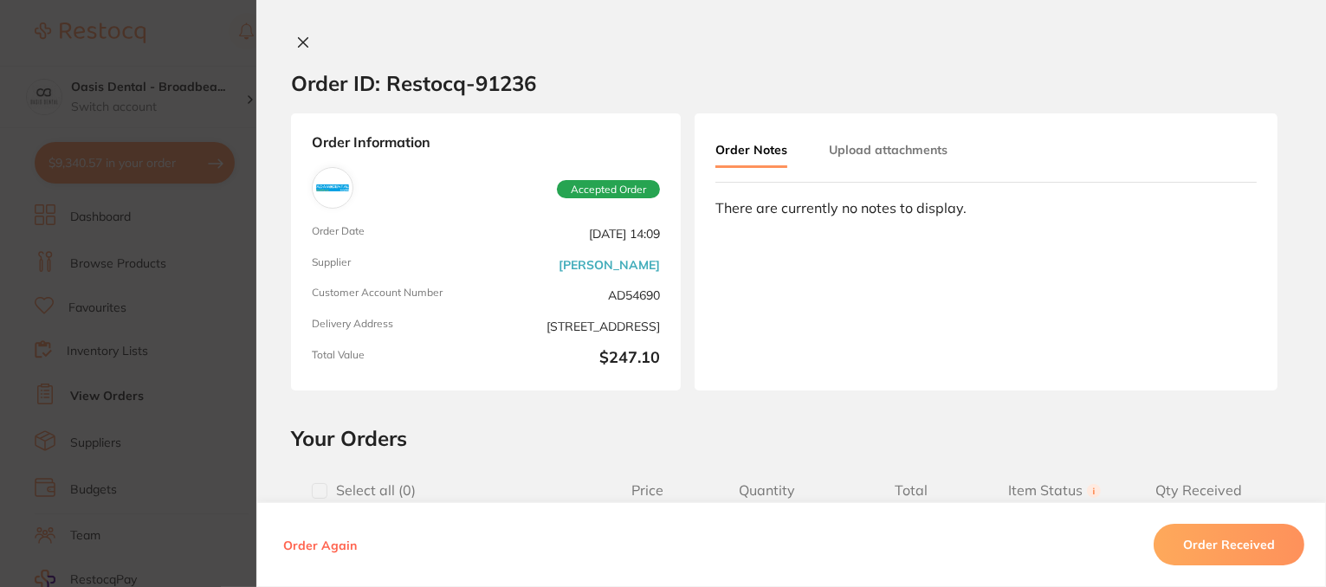
click at [302, 41] on icon at bounding box center [303, 43] width 14 height 14
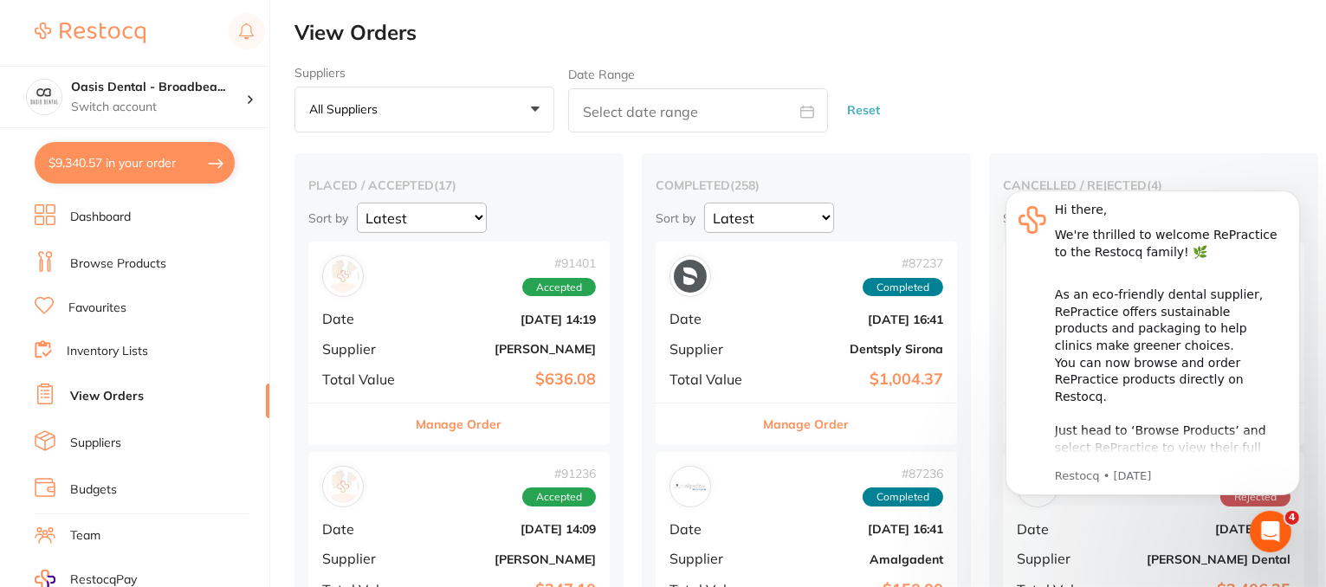
click at [137, 269] on link "Browse Products" at bounding box center [118, 264] width 96 height 17
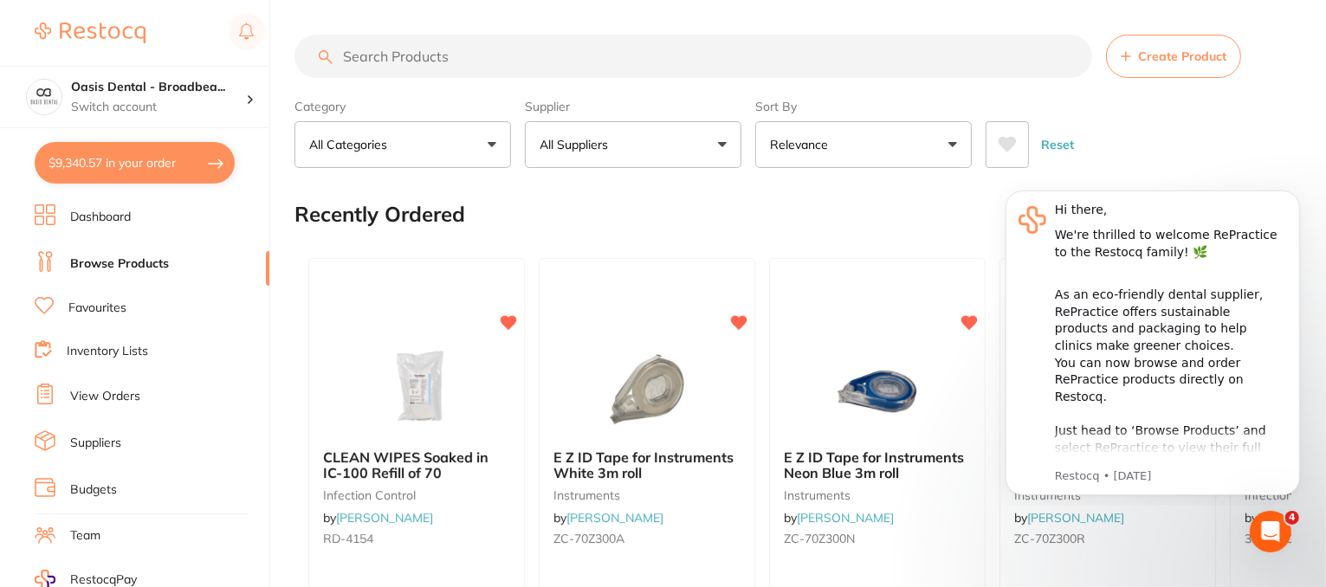
click at [395, 55] on input "search" at bounding box center [694, 56] width 798 height 43
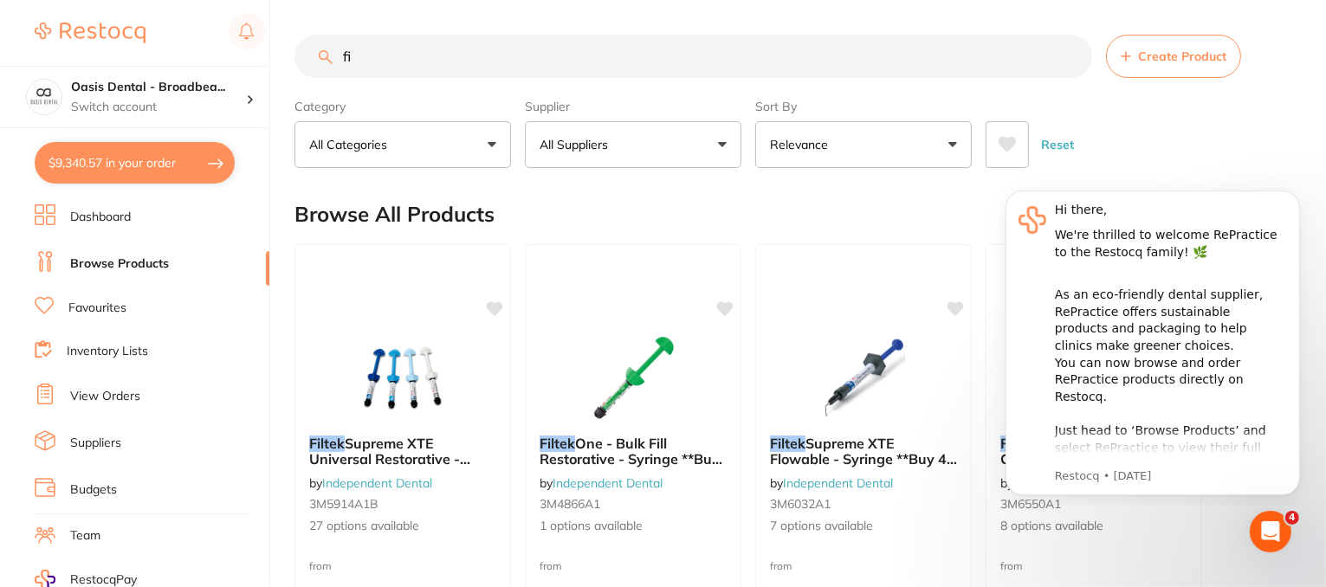
type input "f"
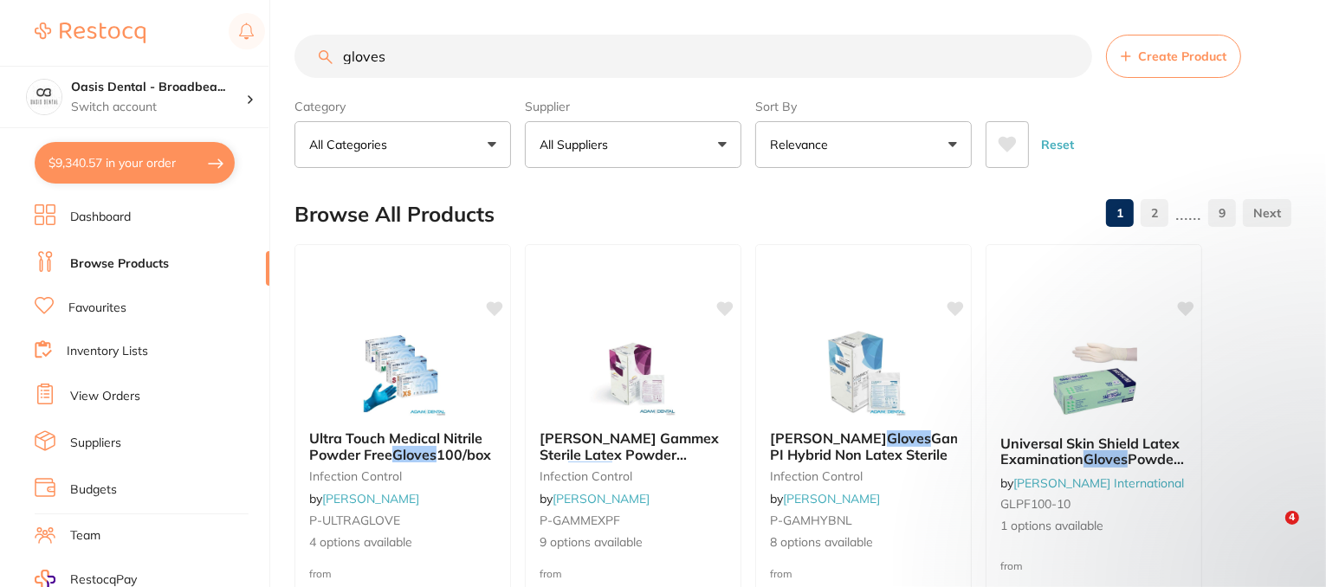
click at [724, 144] on button "All Suppliers" at bounding box center [633, 144] width 217 height 47
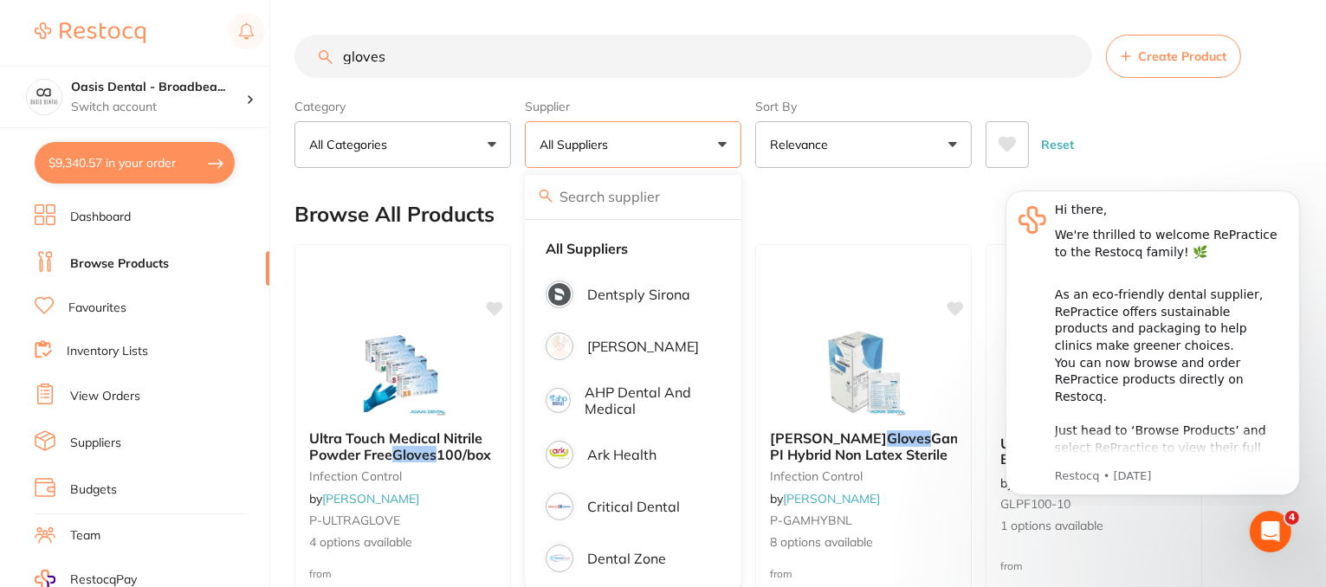
click at [343, 55] on input "gloves" at bounding box center [694, 56] width 798 height 43
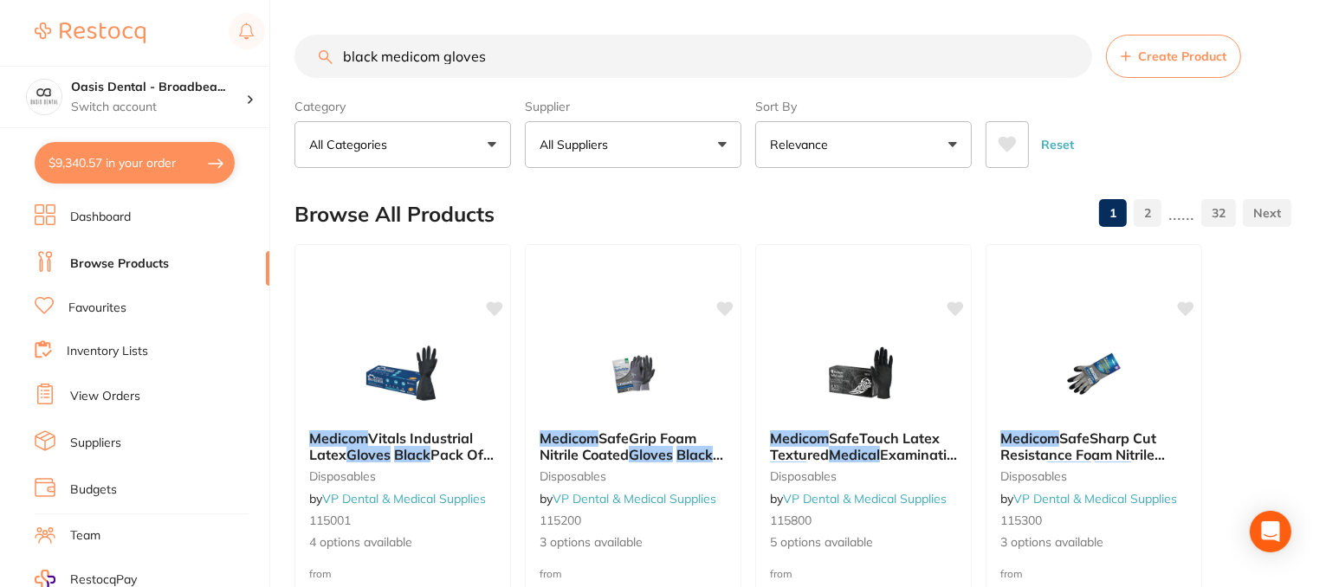
type input "black medicom gloves"
click at [717, 138] on button "All Suppliers" at bounding box center [633, 144] width 217 height 47
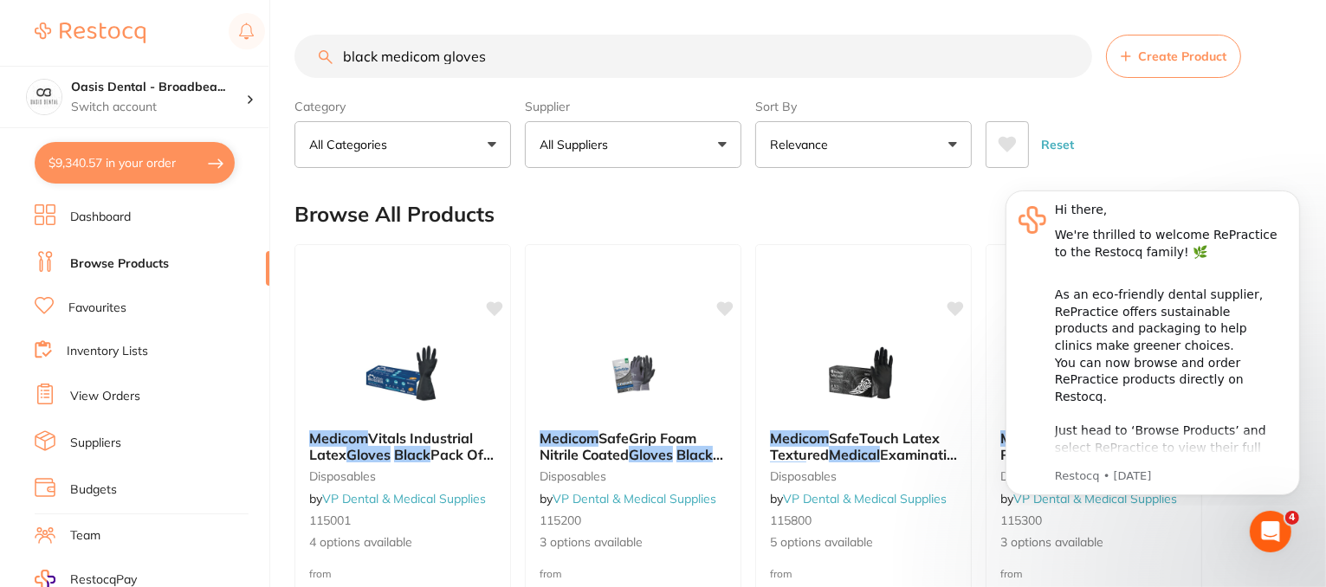
click at [706, 151] on button "All Suppliers" at bounding box center [633, 144] width 217 height 47
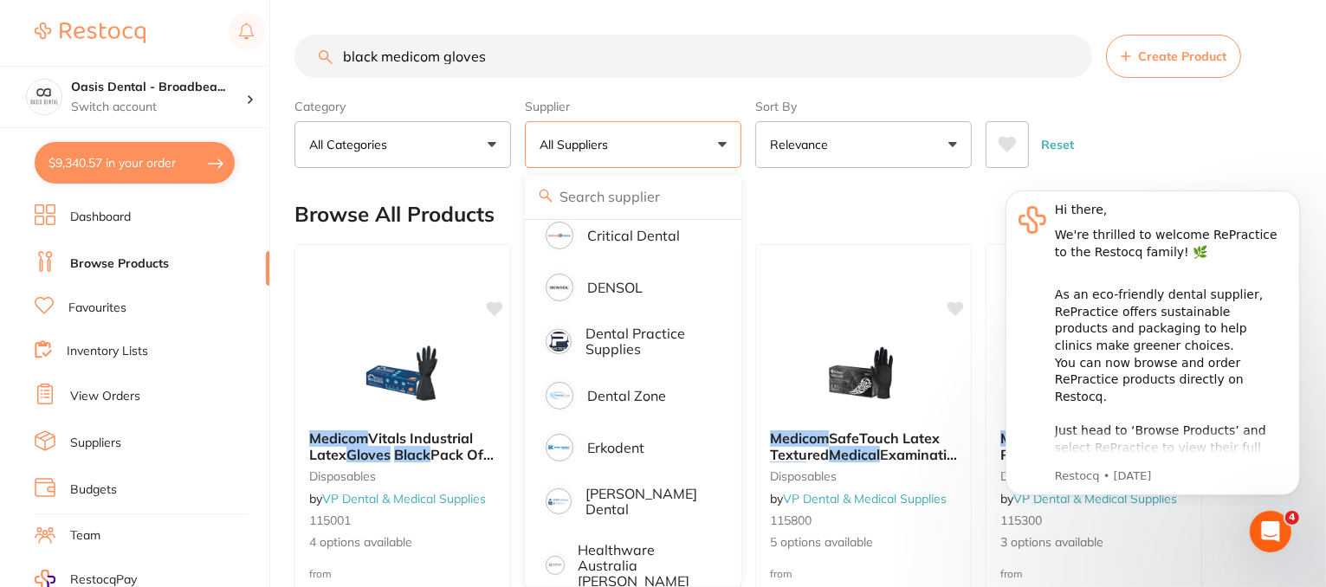
scroll to position [520, 0]
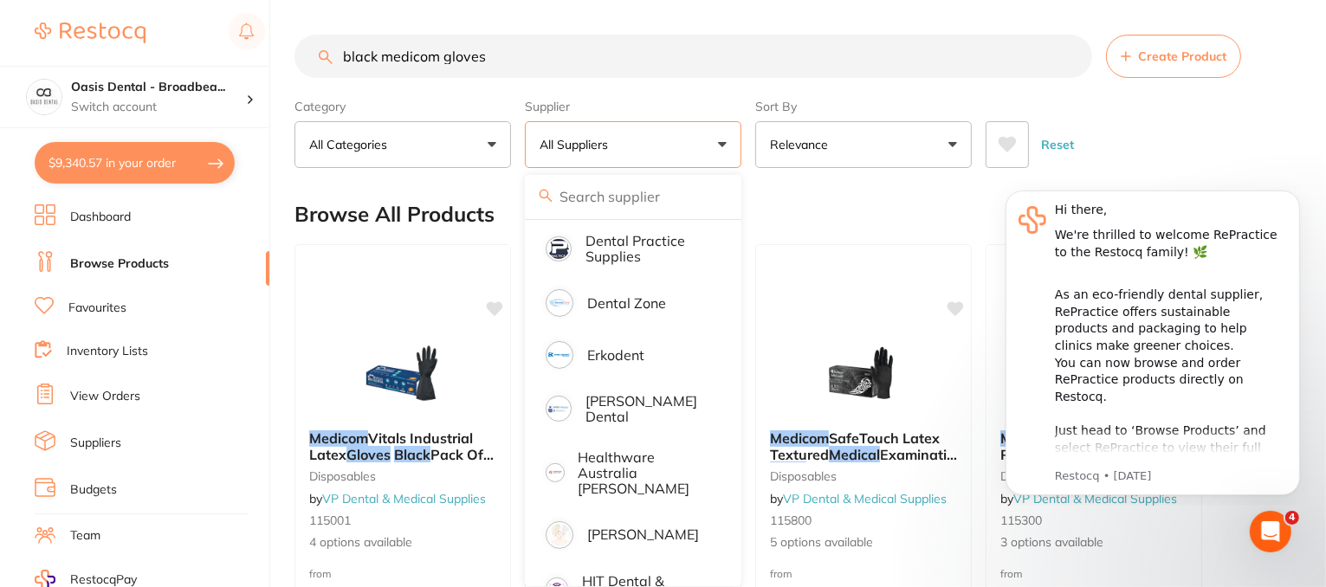
click at [424, 92] on div "Category All Categories All Categories articulating burs CAD/CAM crown & bridge…" at bounding box center [403, 130] width 217 height 76
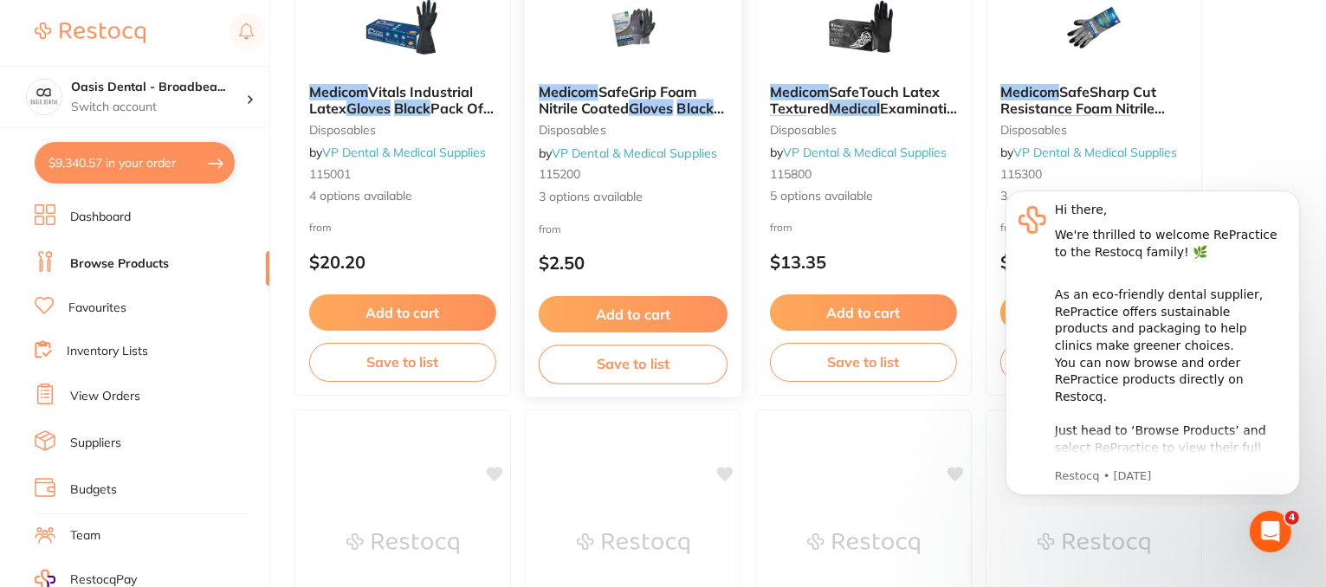
scroll to position [0, 0]
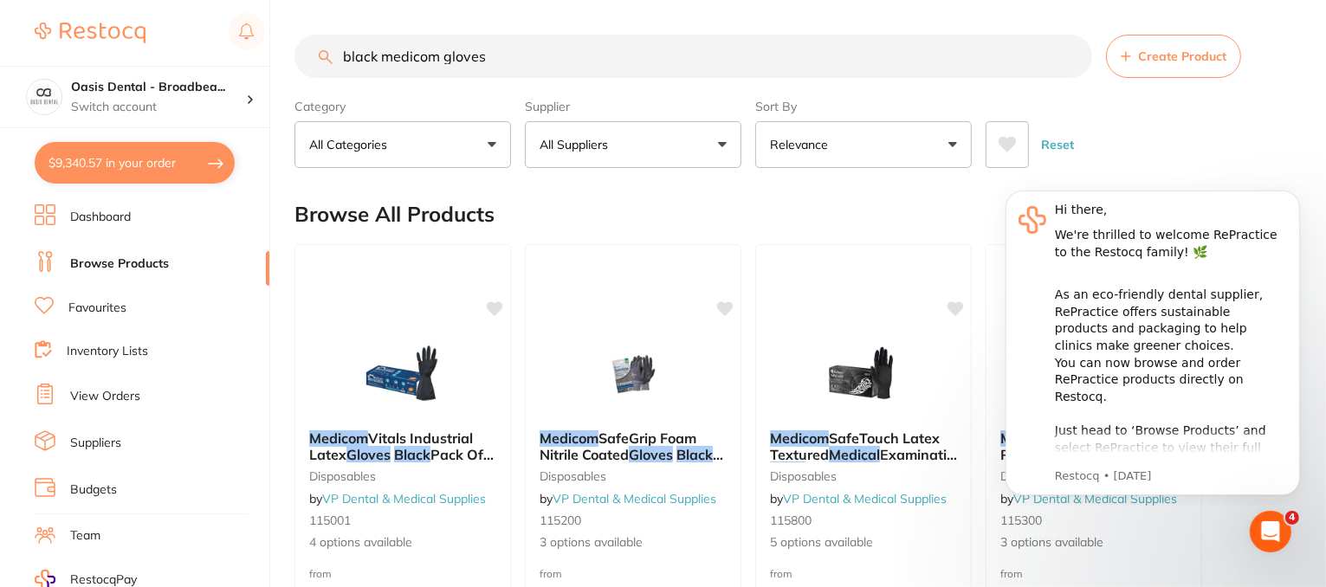
drag, startPoint x: 499, startPoint y: 58, endPoint x: 588, endPoint y: 43, distance: 90.4
click at [379, 51] on input "black medicom gloves" at bounding box center [694, 56] width 798 height 43
click at [511, 58] on input "black medicom gloves" at bounding box center [694, 56] width 798 height 43
click at [1066, 146] on button "Reset" at bounding box center [1057, 144] width 43 height 47
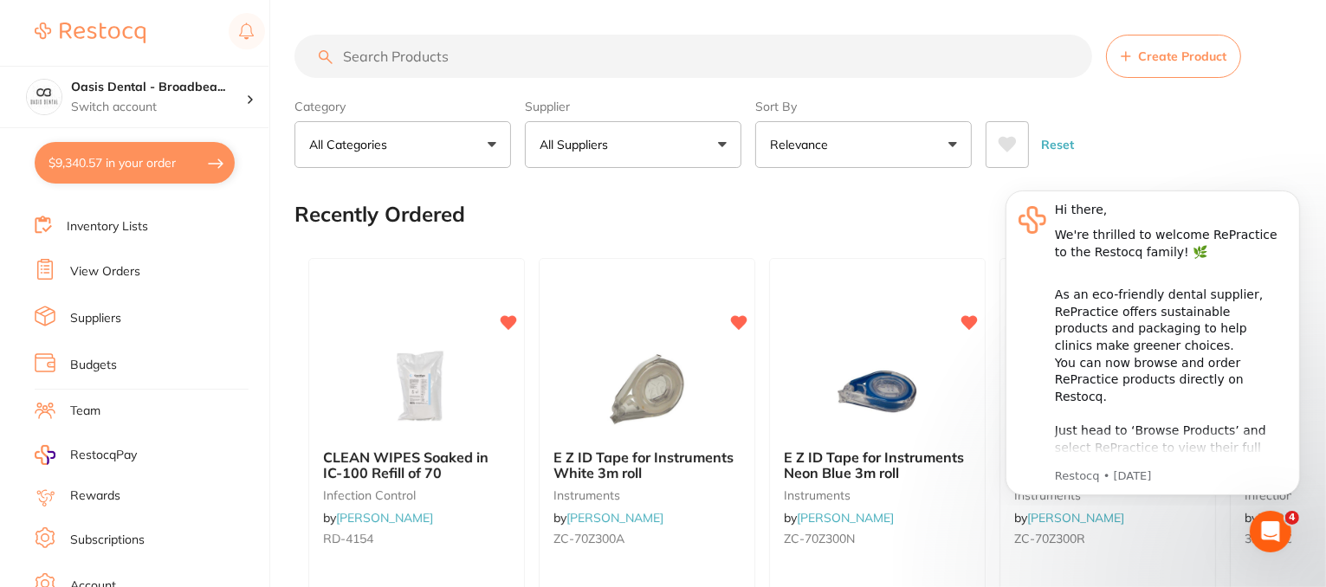
scroll to position [87, 0]
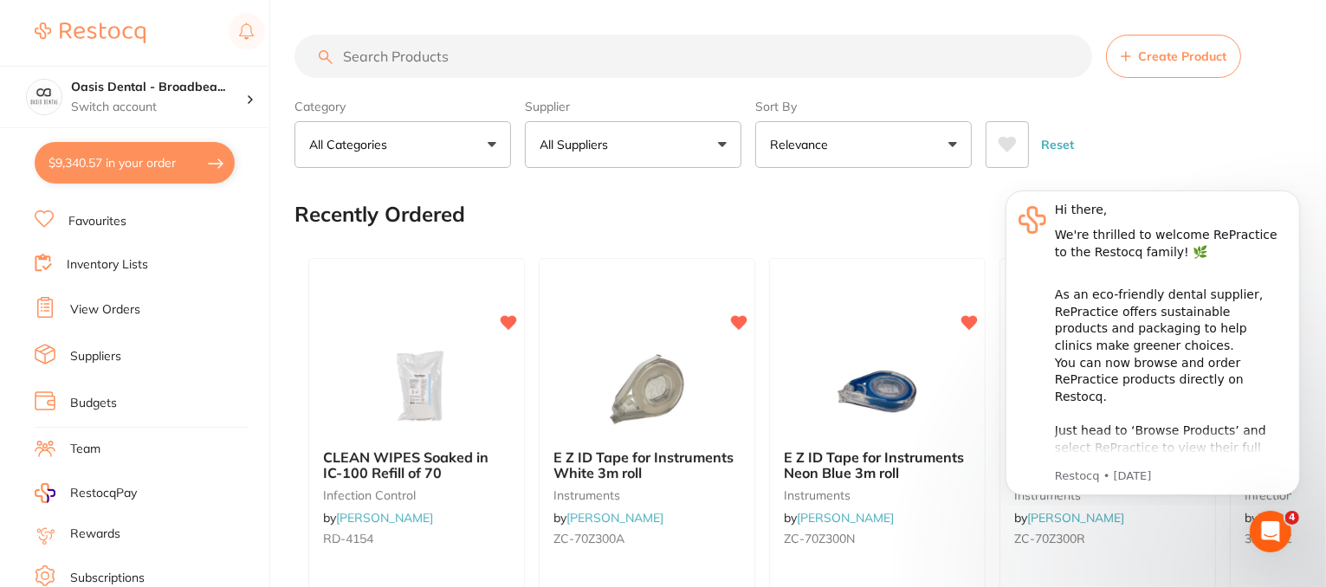
click at [105, 304] on link "View Orders" at bounding box center [105, 309] width 70 height 17
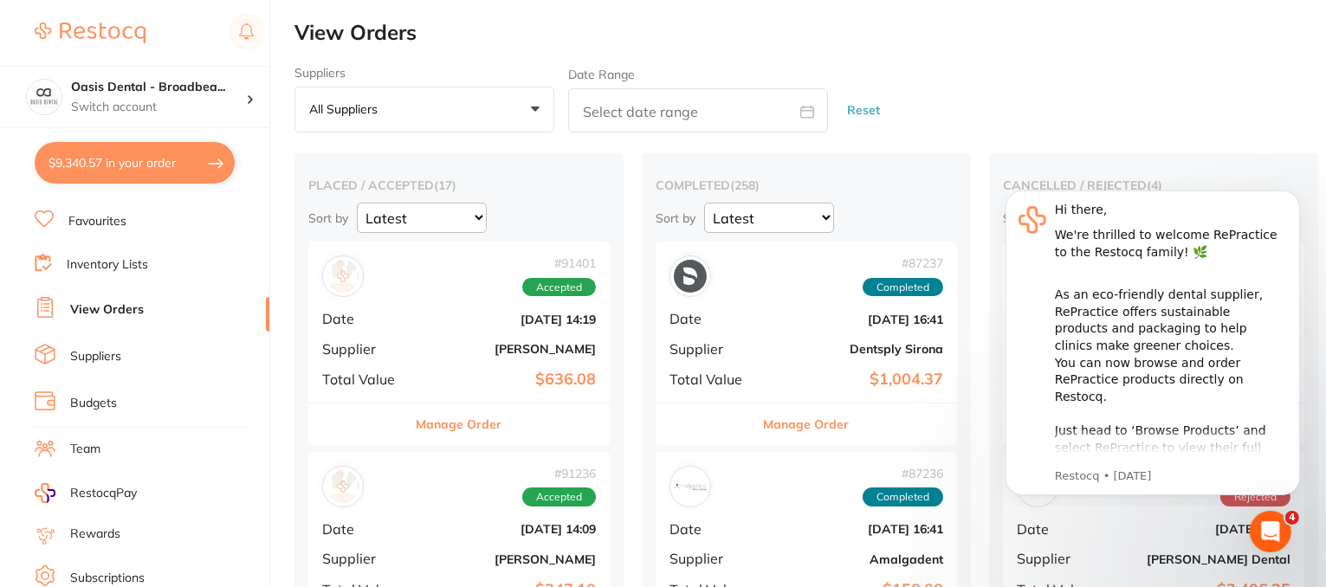
click at [468, 427] on button "Manage Order" at bounding box center [460, 425] width 86 height 42
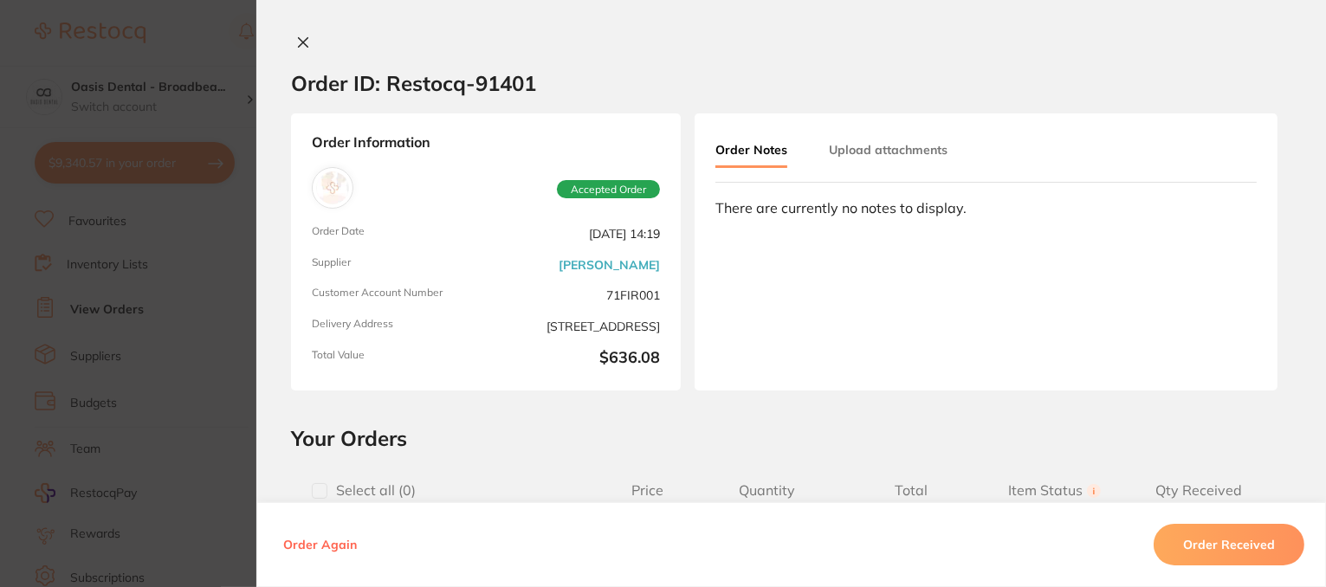
click at [303, 45] on icon at bounding box center [303, 43] width 14 height 14
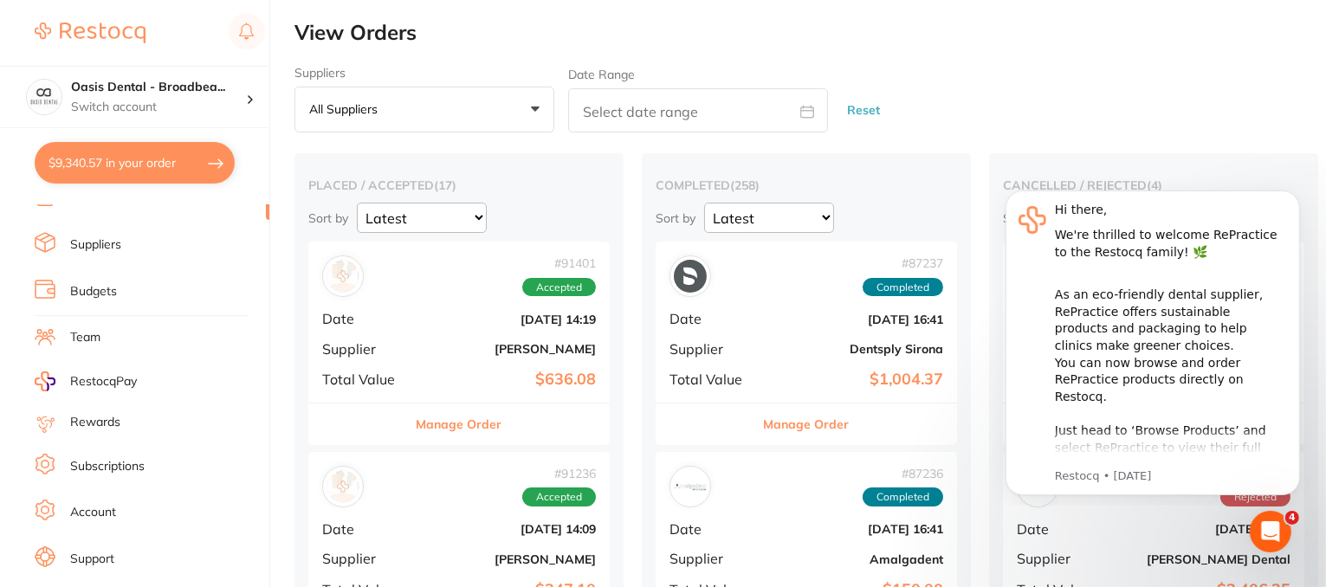
scroll to position [219, 0]
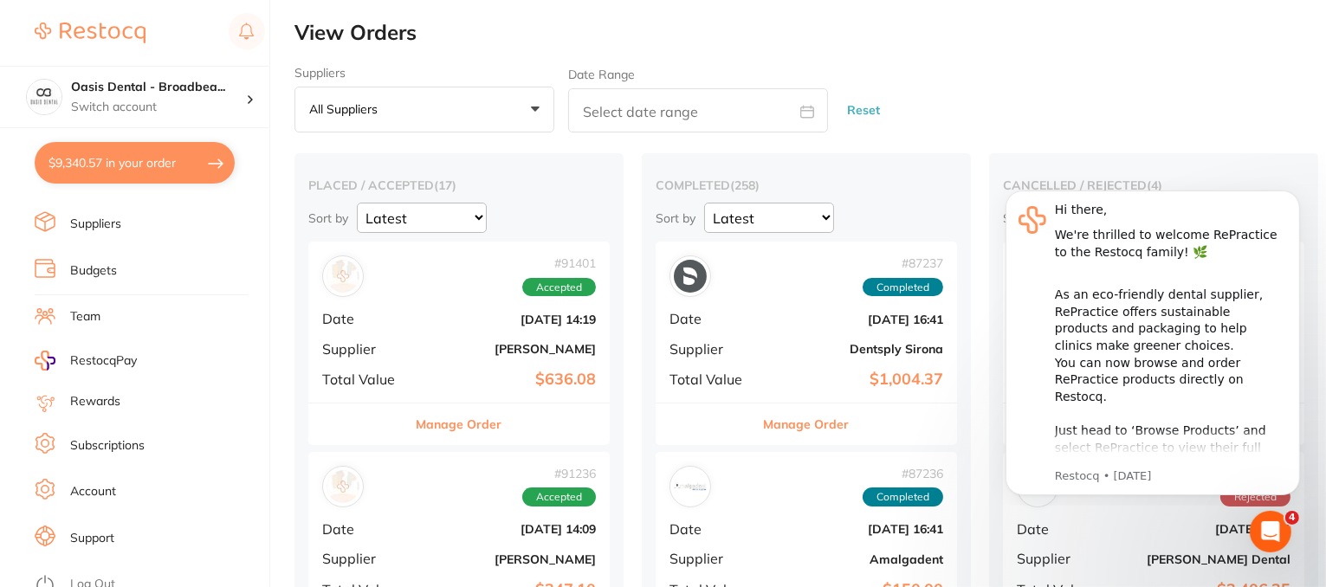
click at [90, 576] on link "Log Out" at bounding box center [92, 584] width 45 height 17
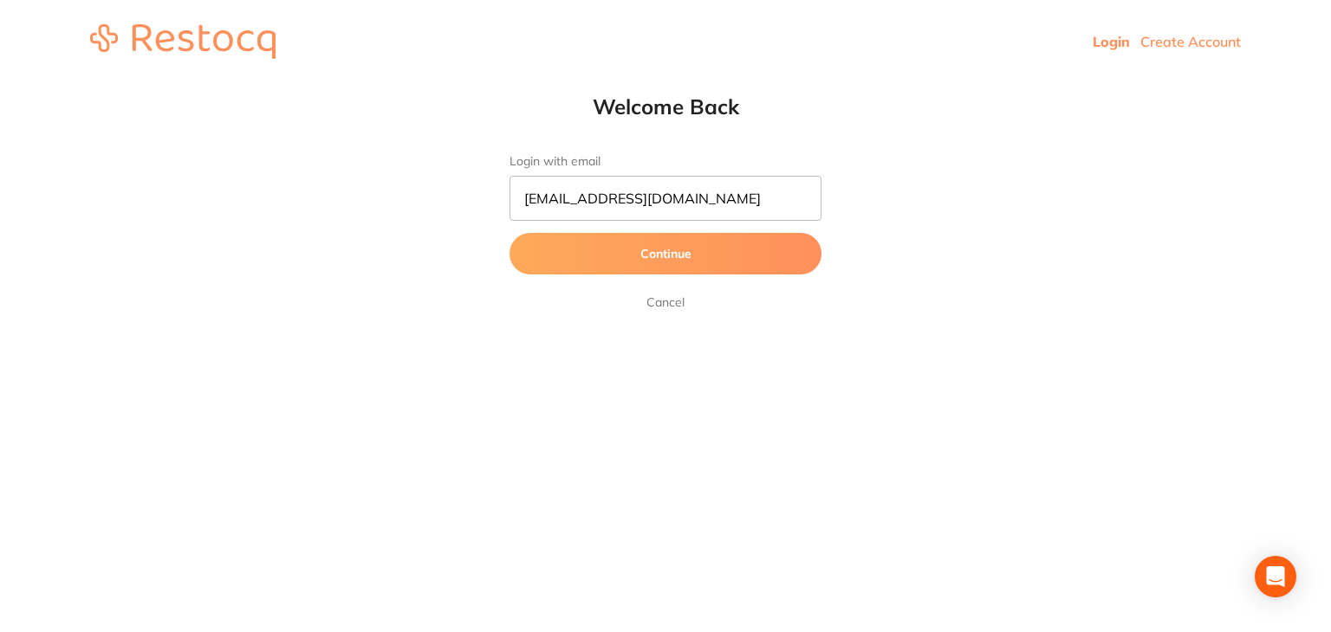
type input "[EMAIL_ADDRESS][DOMAIN_NAME]"
click at [574, 261] on button "Continue" at bounding box center [665, 254] width 312 height 42
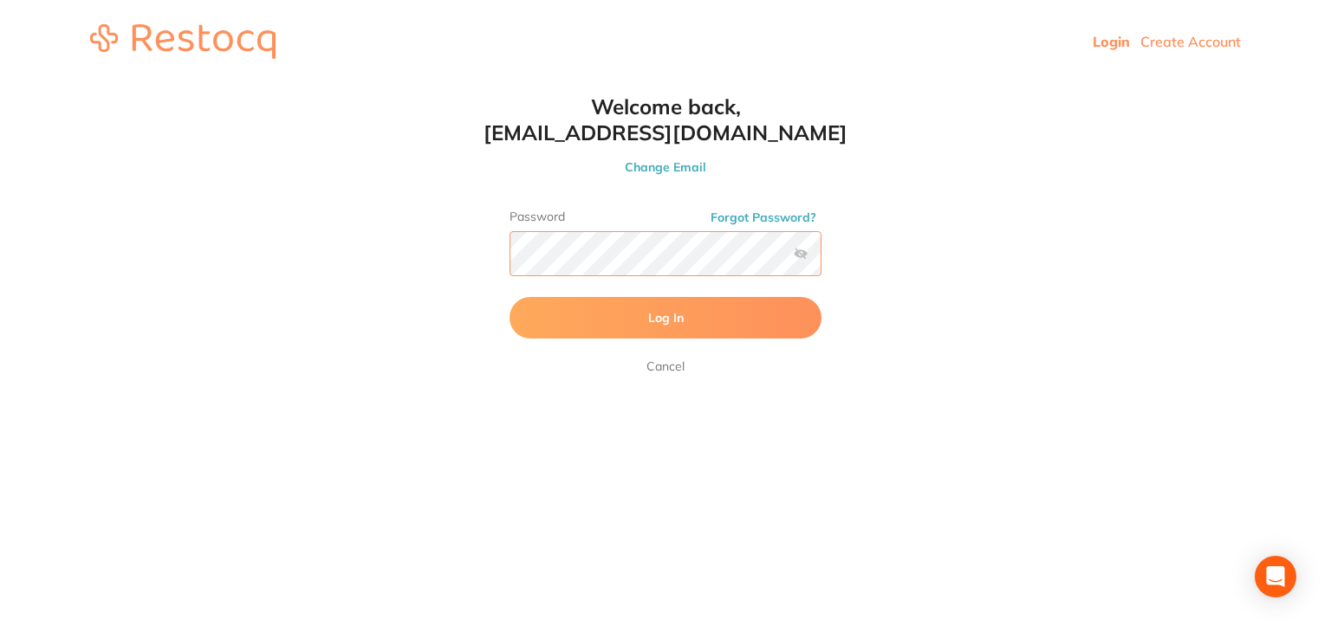
click at [509, 297] on button "Log In" at bounding box center [665, 318] width 312 height 42
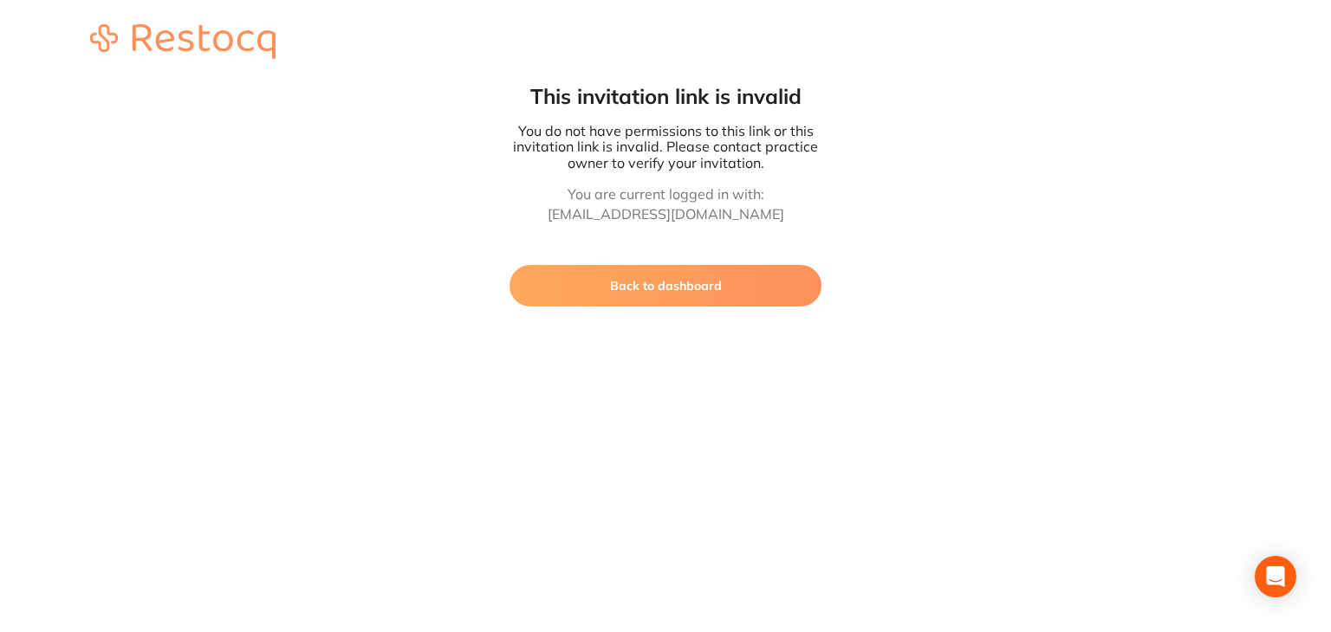
click at [694, 288] on button "Back to dashboard" at bounding box center [665, 286] width 312 height 42
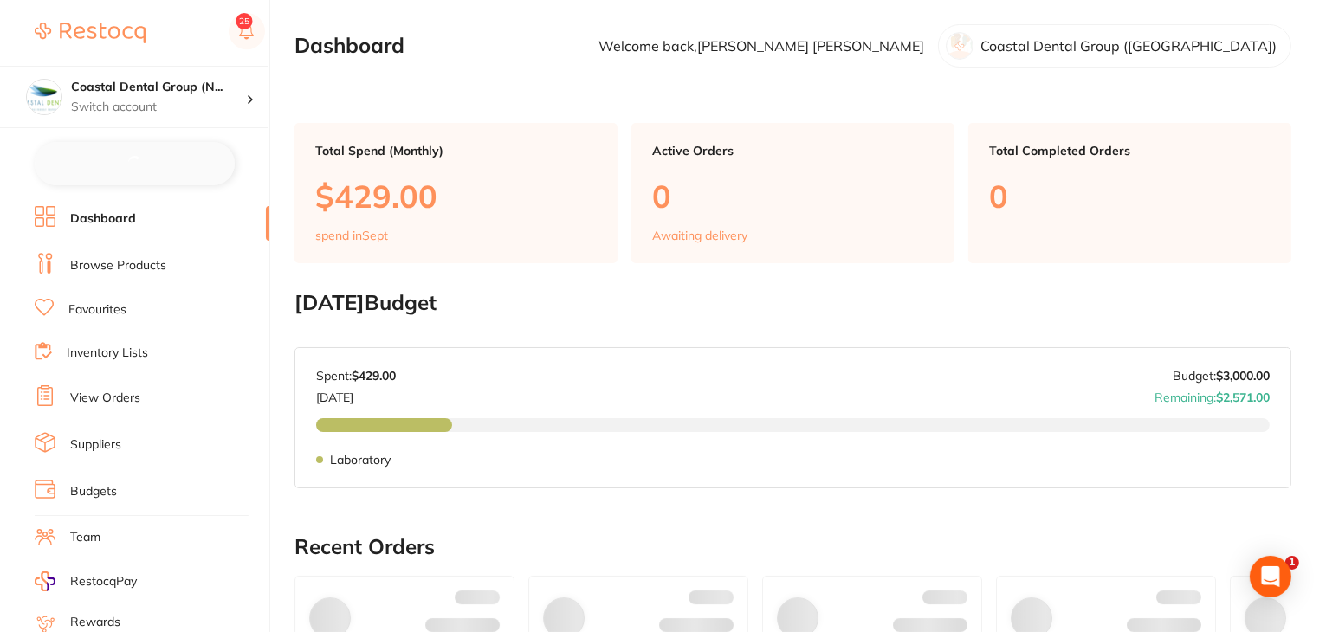
checkbox input "false"
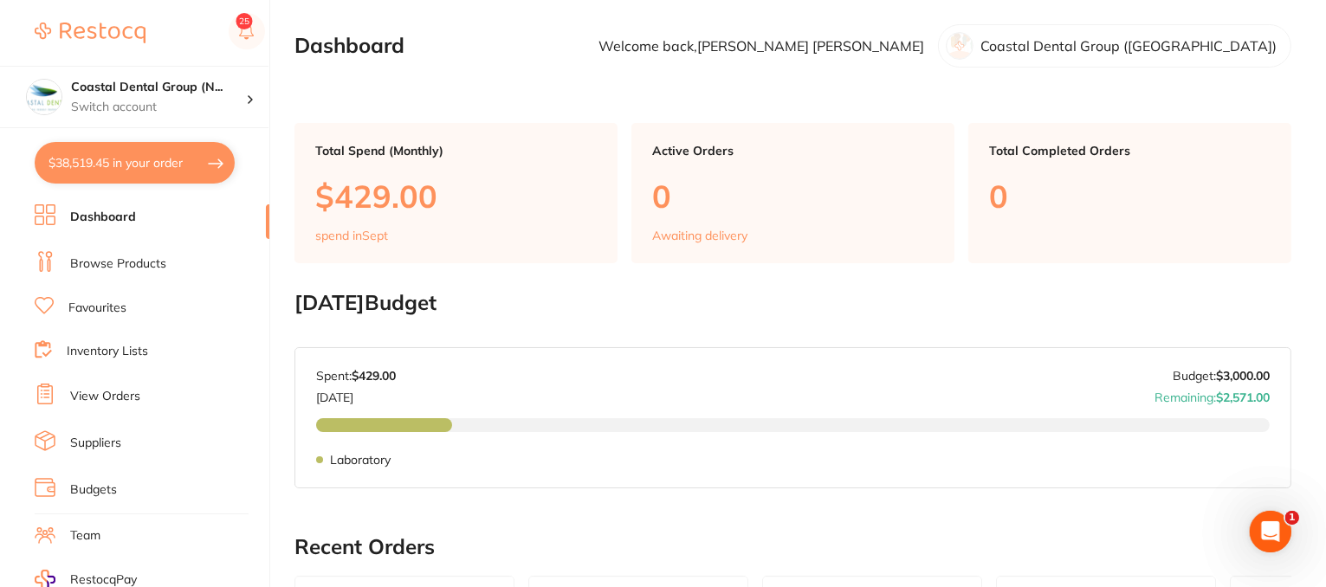
click at [128, 262] on link "Browse Products" at bounding box center [118, 264] width 96 height 17
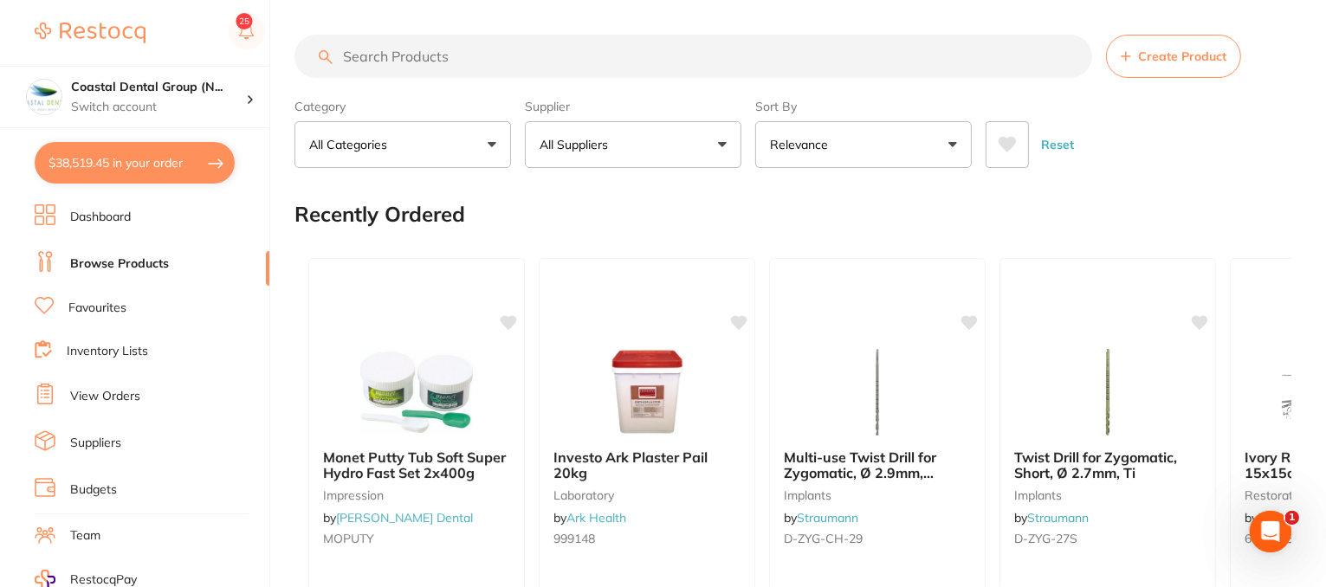
click at [1144, 60] on span "Create Product" at bounding box center [1182, 56] width 88 height 14
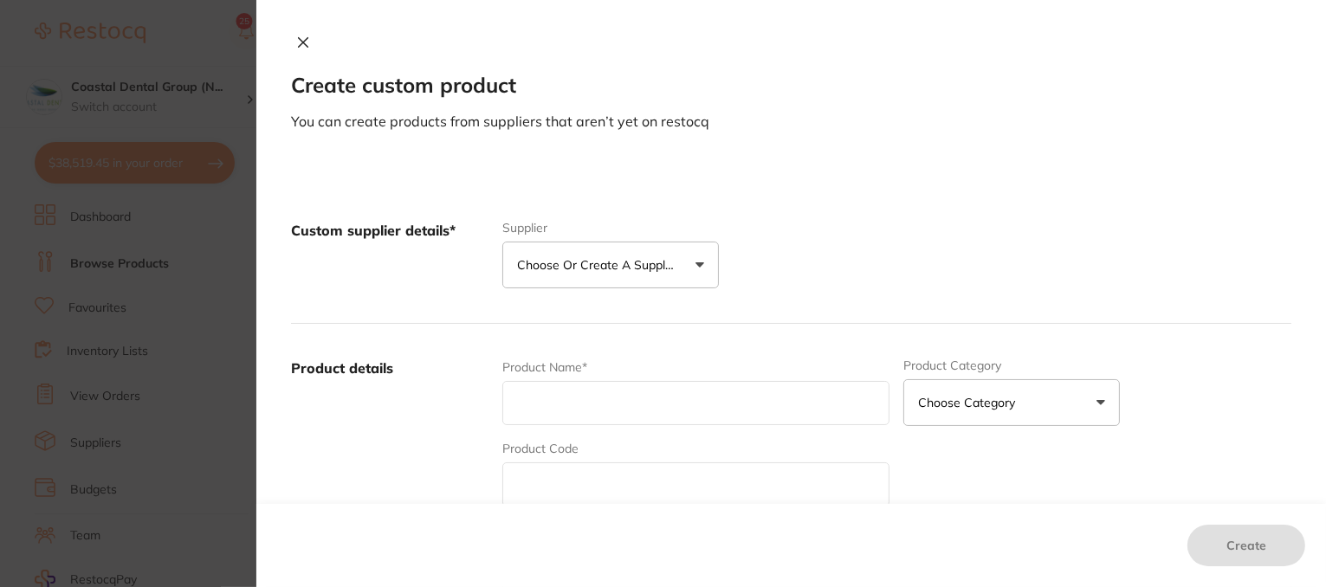
click at [695, 268] on button "Choose or create a supplier" at bounding box center [610, 265] width 217 height 47
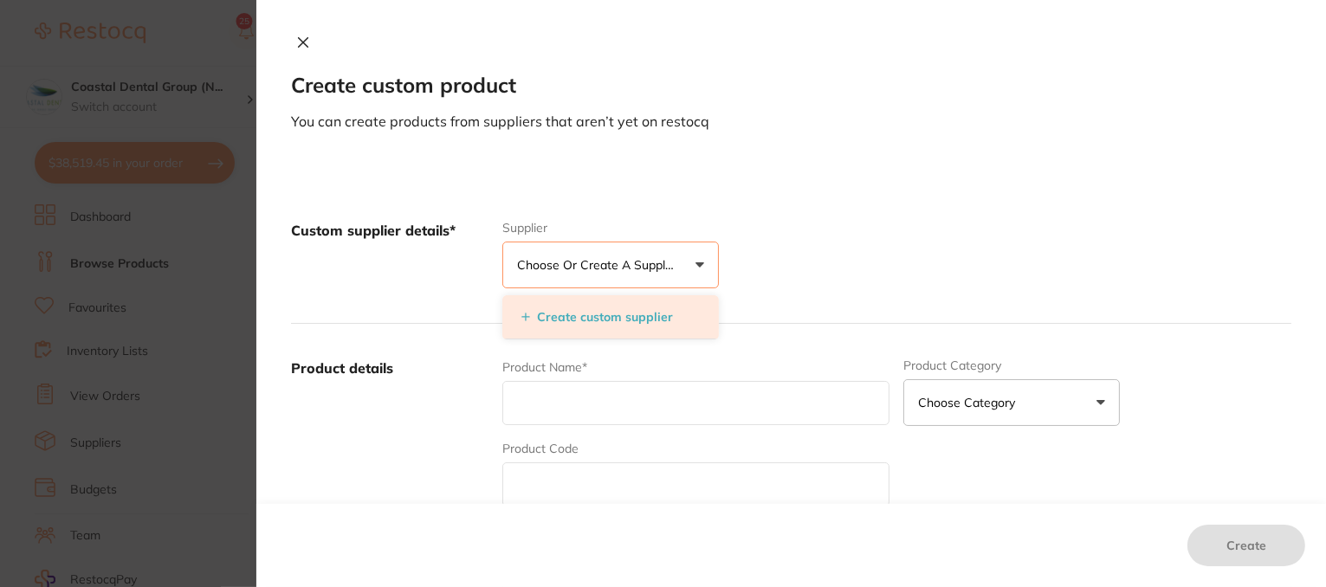
click at [616, 322] on button "Create custom supplier" at bounding box center [597, 317] width 162 height 16
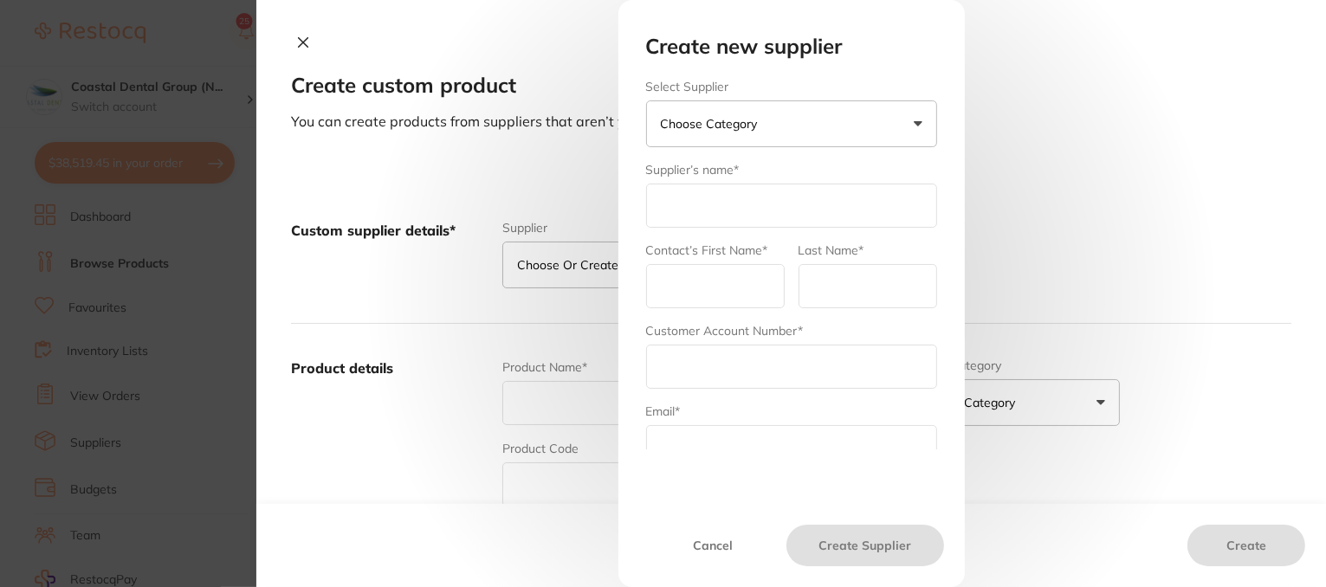
click at [773, 122] on button "Choose Category" at bounding box center [791, 123] width 291 height 47
click at [680, 199] on li "[PERSON_NAME]" at bounding box center [791, 185] width 291 height 62
type input "[PERSON_NAME]"
type input "admin"
type input "hernyscheinhalls"
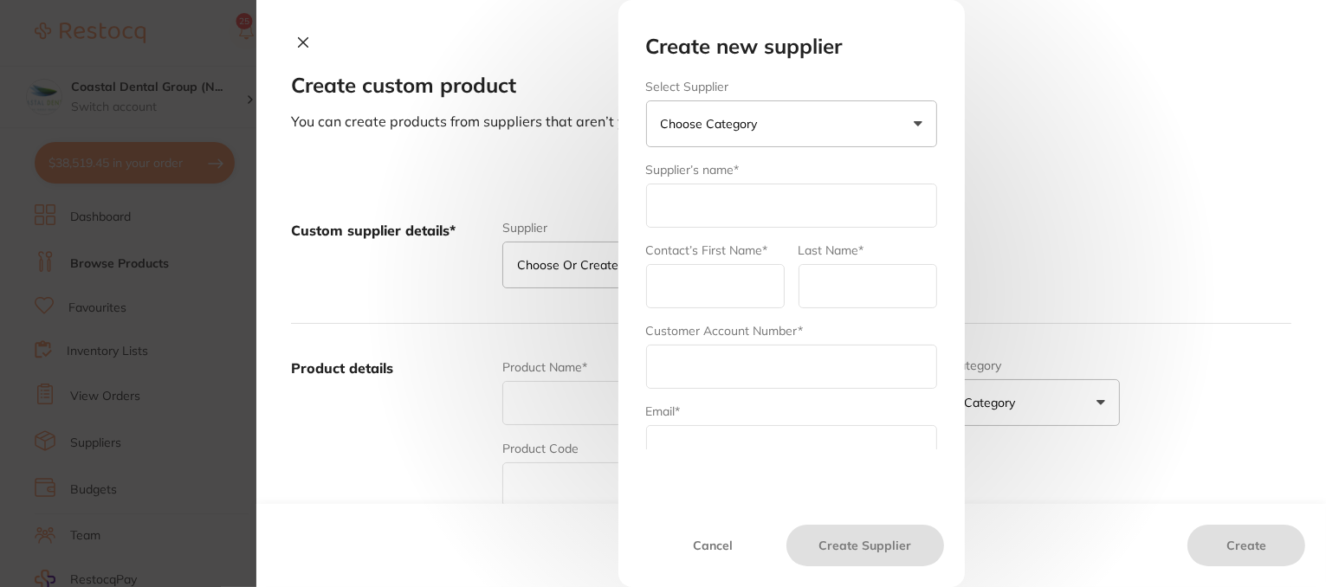
type input "[DOMAIN_NAME][EMAIL_ADDRESS][DOMAIN_NAME]"
type input "1300 658 822"
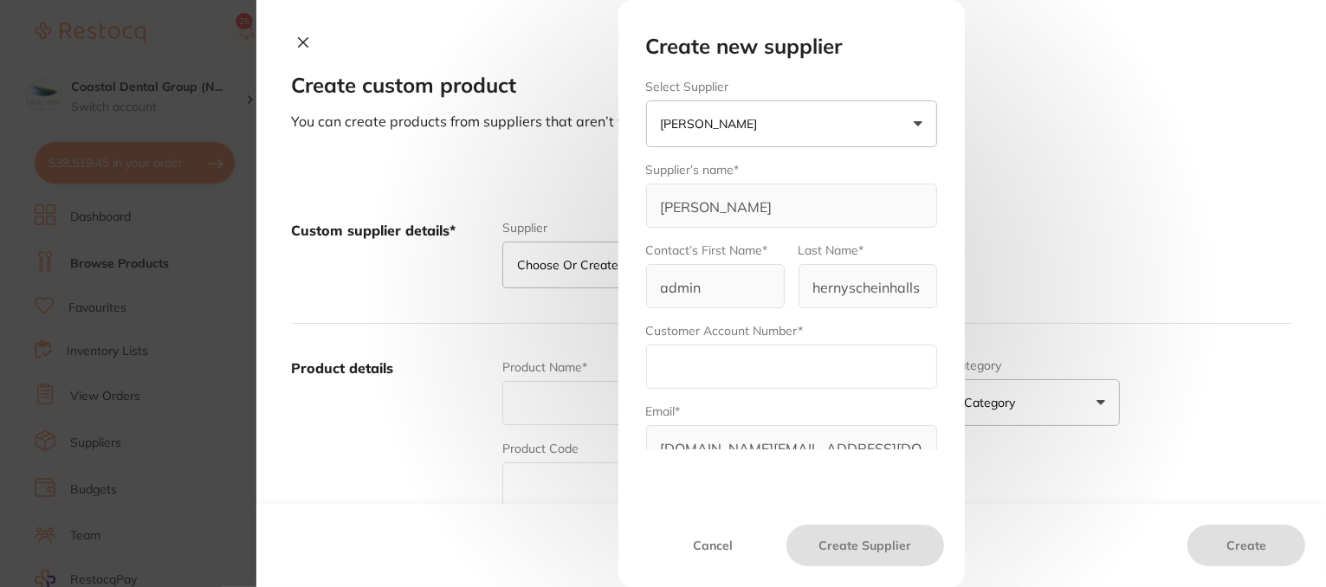
click at [915, 122] on button "[PERSON_NAME]" at bounding box center [791, 123] width 291 height 47
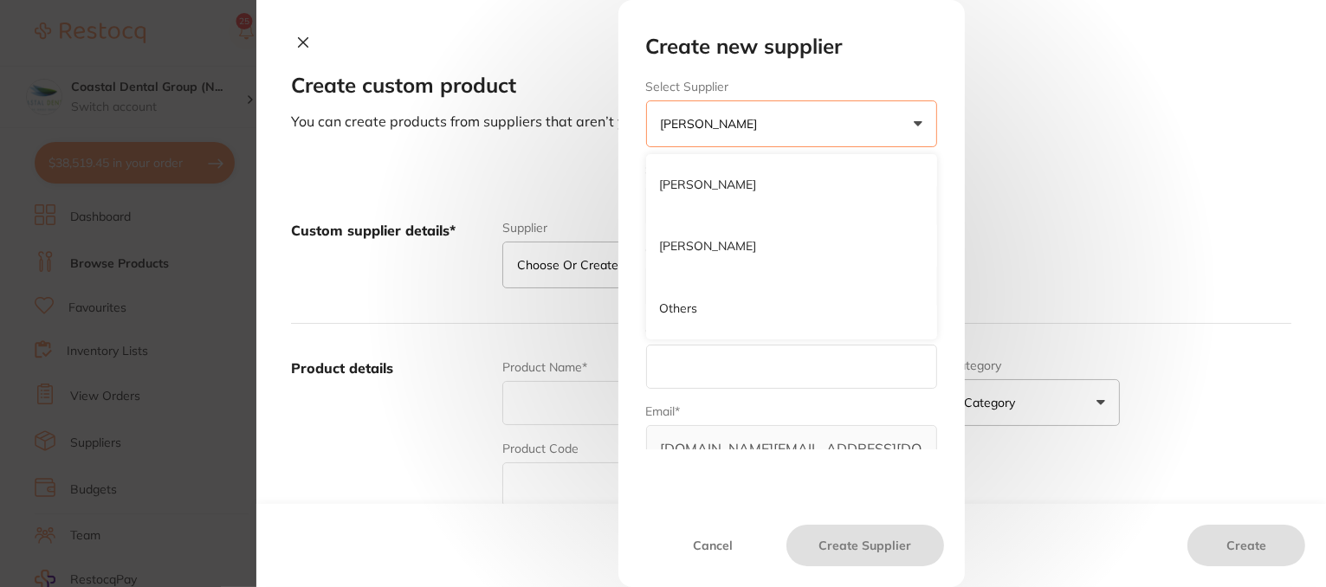
click at [710, 535] on button "Cancel" at bounding box center [713, 546] width 148 height 42
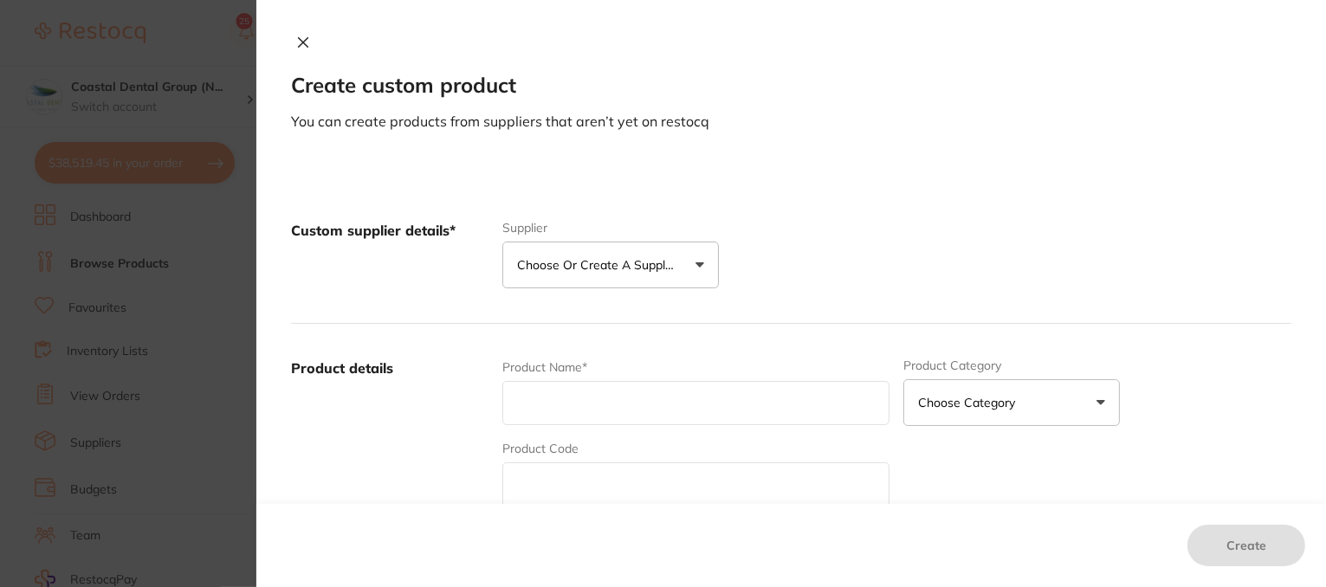
click at [697, 268] on button "Choose or create a supplier" at bounding box center [610, 265] width 217 height 47
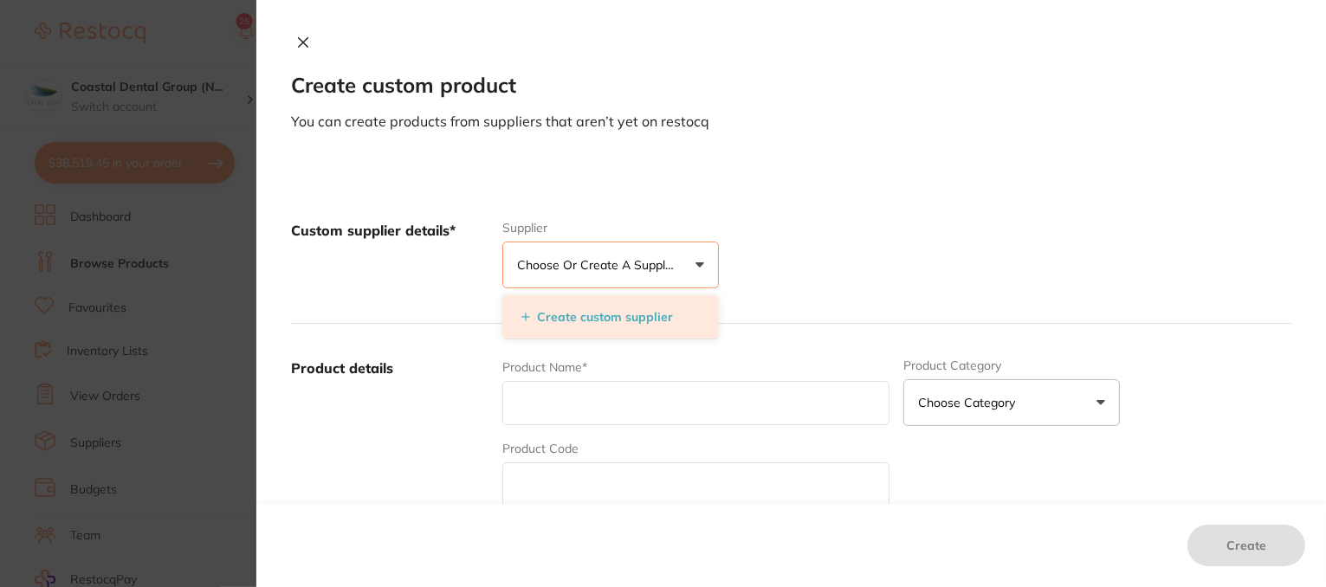
click at [593, 321] on button "Create custom supplier" at bounding box center [597, 317] width 162 height 16
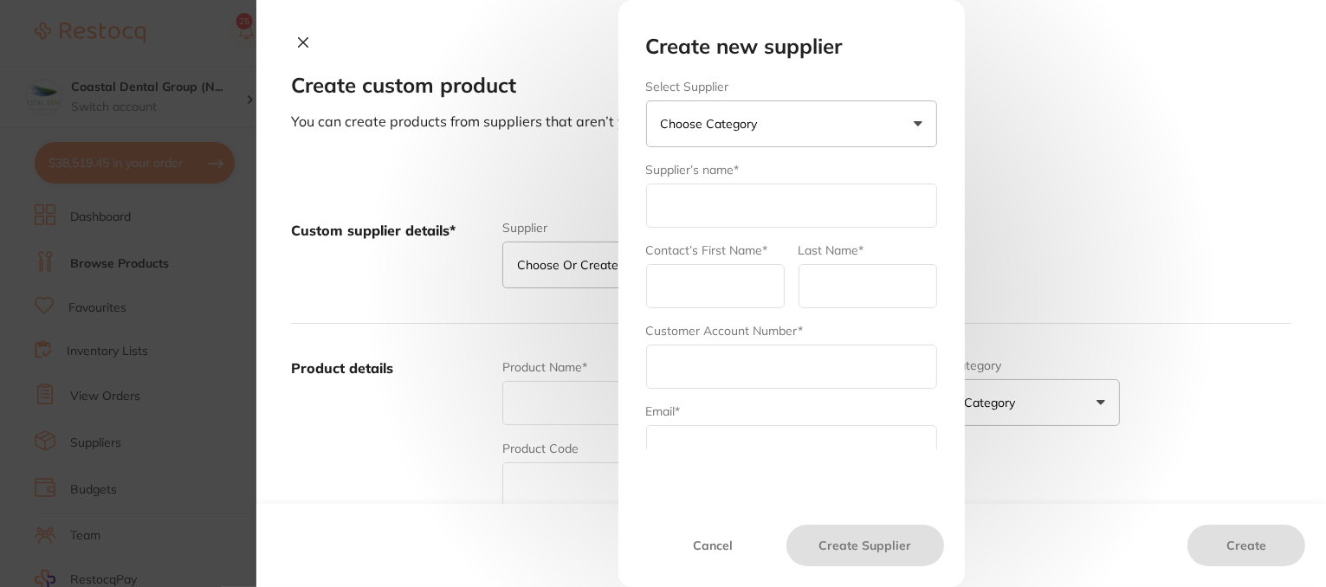
click at [695, 203] on input "text" at bounding box center [791, 206] width 291 height 44
type input "IGA"
click at [723, 285] on input "text" at bounding box center [715, 286] width 139 height 44
type input "Dhanie"
click at [811, 282] on input "text" at bounding box center [868, 286] width 139 height 44
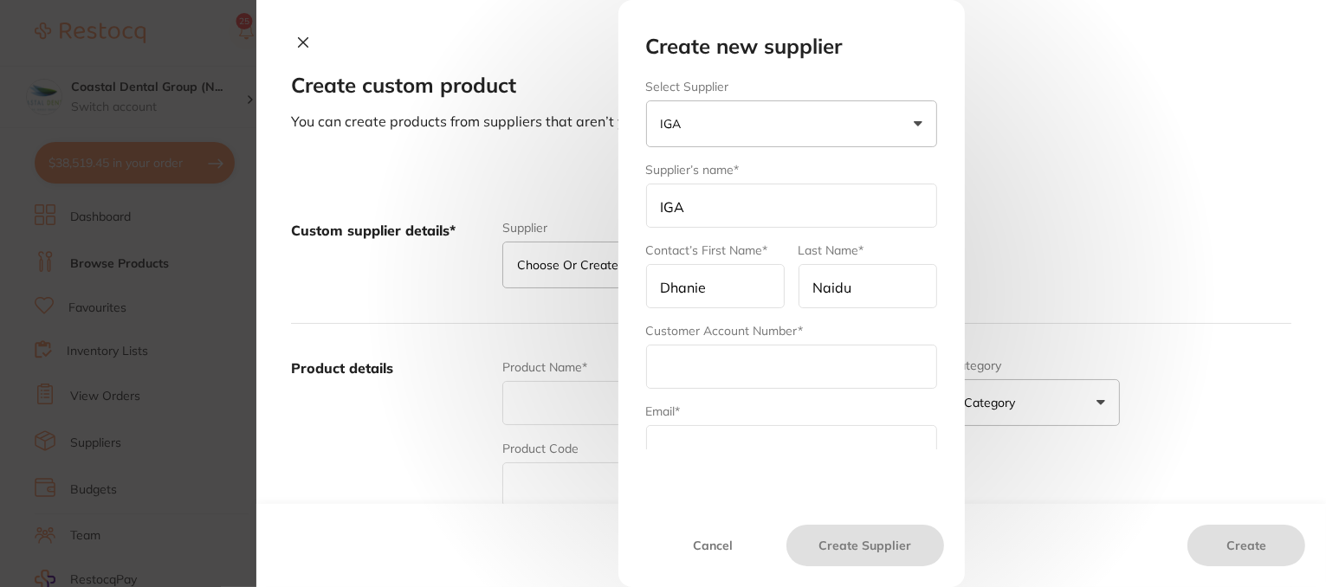
type input "Naidu"
click at [739, 358] on input "text" at bounding box center [791, 367] width 291 height 44
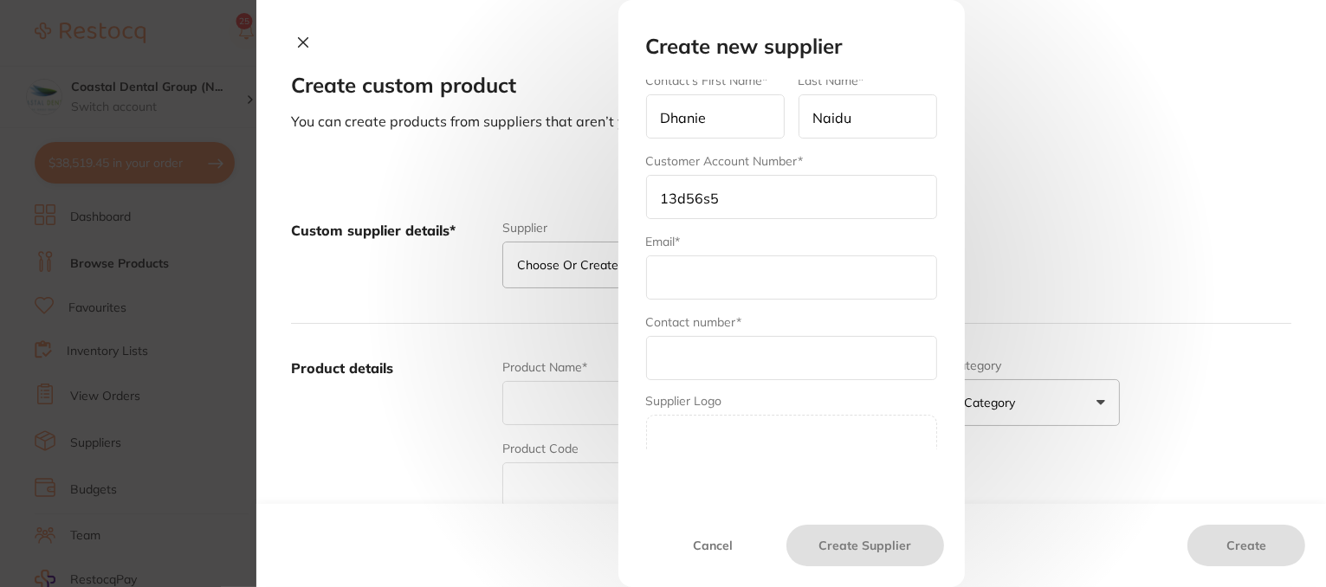
scroll to position [173, 0]
type input "13d56s5"
click at [693, 272] on input "text" at bounding box center [791, 274] width 291 height 44
click at [715, 543] on button "Cancel" at bounding box center [713, 546] width 148 height 42
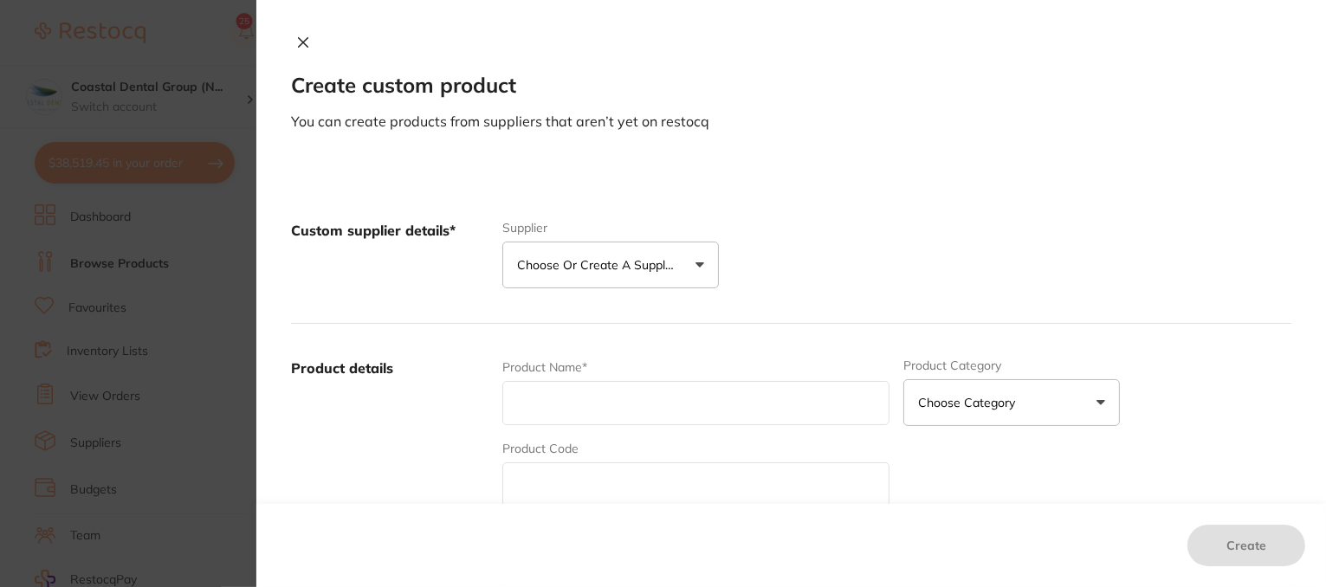
click at [697, 269] on button "Choose or create a supplier" at bounding box center [610, 265] width 217 height 47
click at [788, 216] on div "Custom supplier details* Supplier Choose or create a supplier Create custom sup…" at bounding box center [791, 255] width 1001 height 138
click at [696, 263] on button "Choose or create a supplier" at bounding box center [610, 265] width 217 height 47
click at [776, 247] on div "Custom supplier details* Supplier Choose or create a supplier Create custom sup…" at bounding box center [791, 255] width 1001 height 138
click at [556, 407] on input "text" at bounding box center [696, 403] width 388 height 44
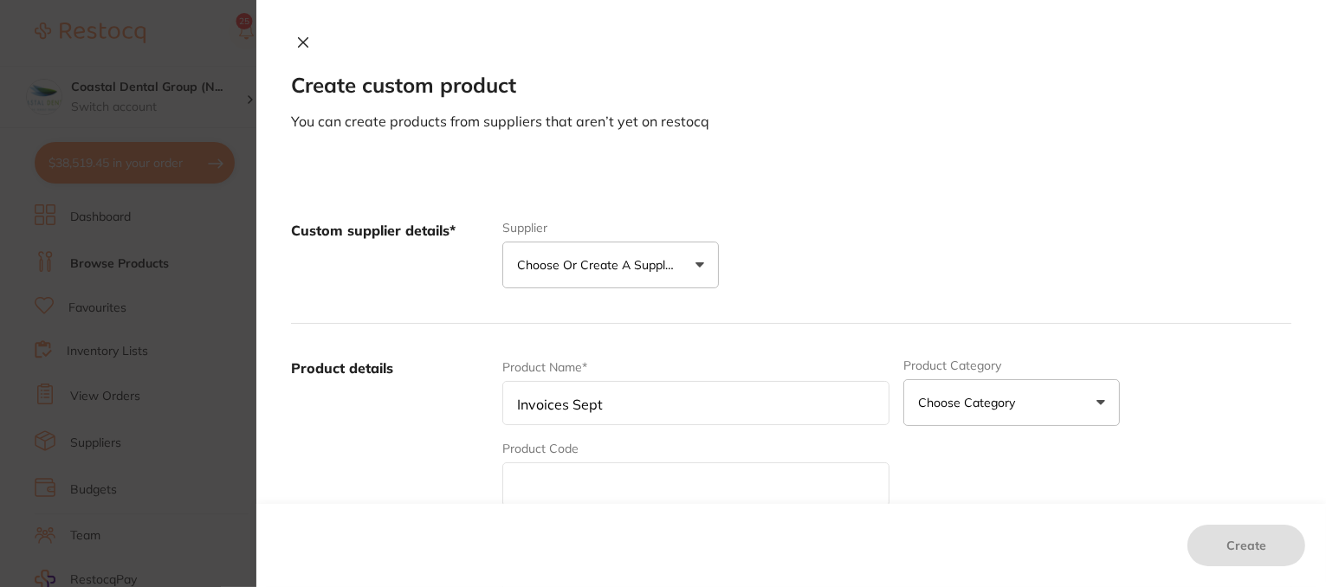
scroll to position [347, 0]
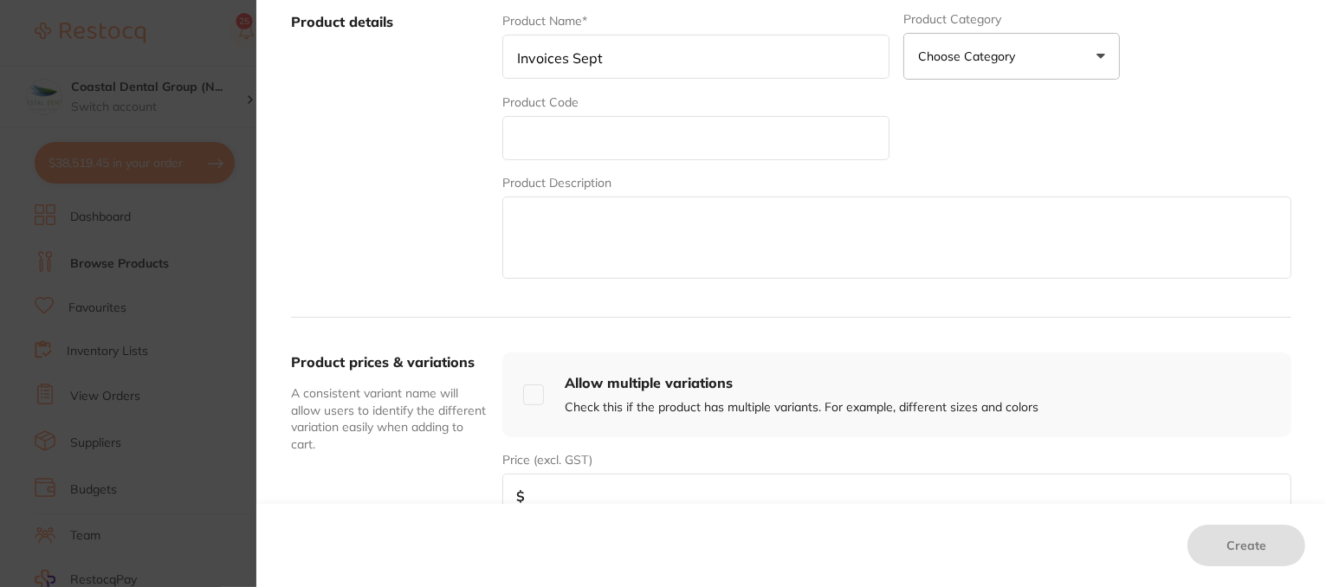
type input "Invoices Sept"
click at [568, 488] on input "number" at bounding box center [896, 496] width 789 height 44
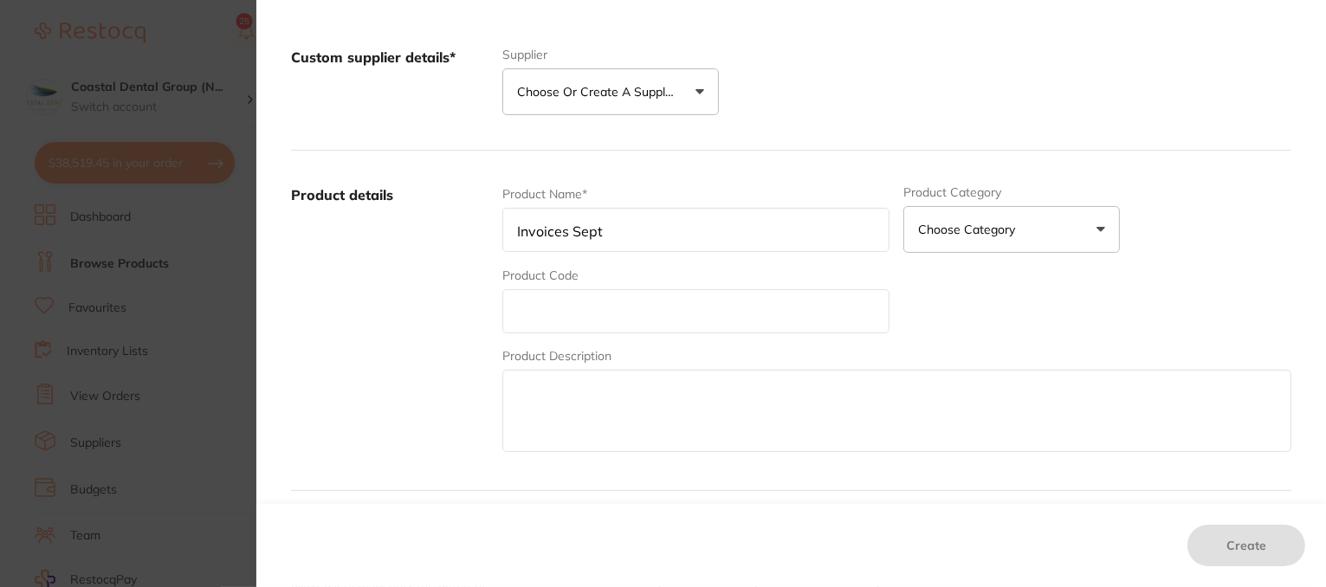
scroll to position [0, 0]
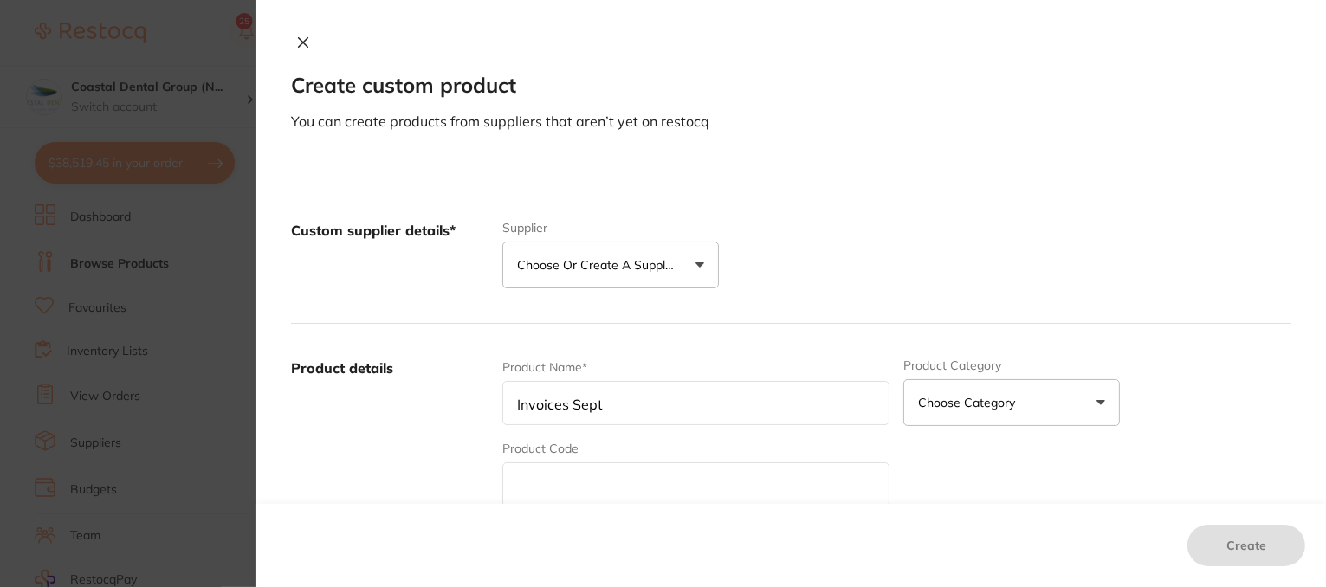
click at [302, 39] on icon at bounding box center [303, 43] width 14 height 14
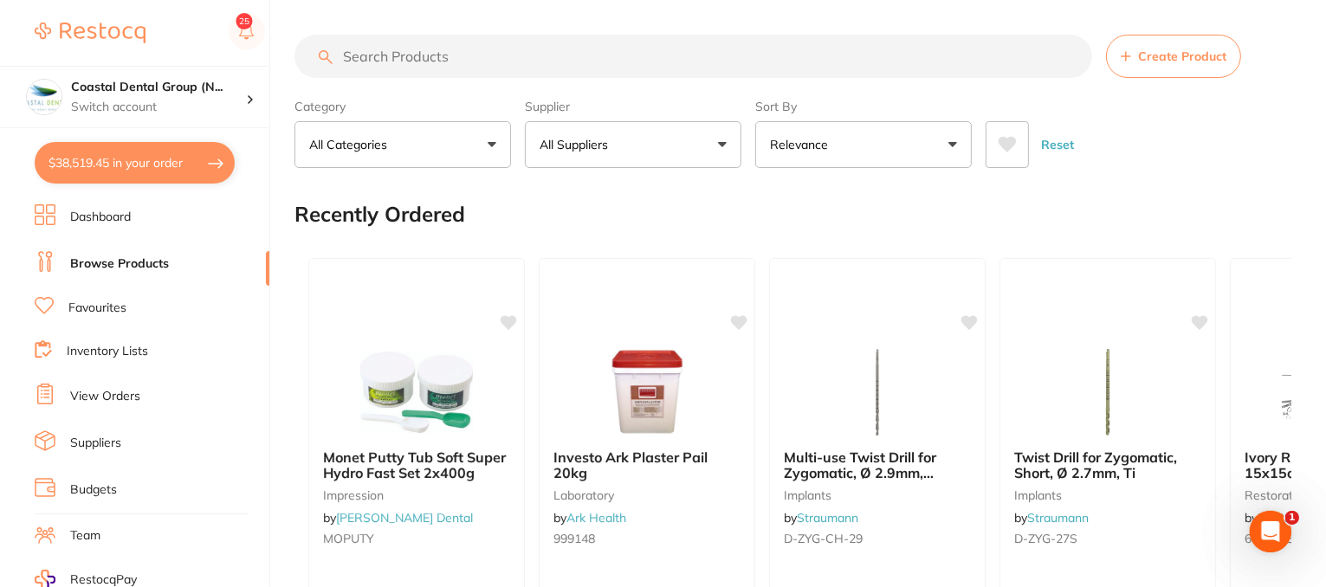
click at [80, 346] on link "Inventory Lists" at bounding box center [107, 351] width 81 height 17
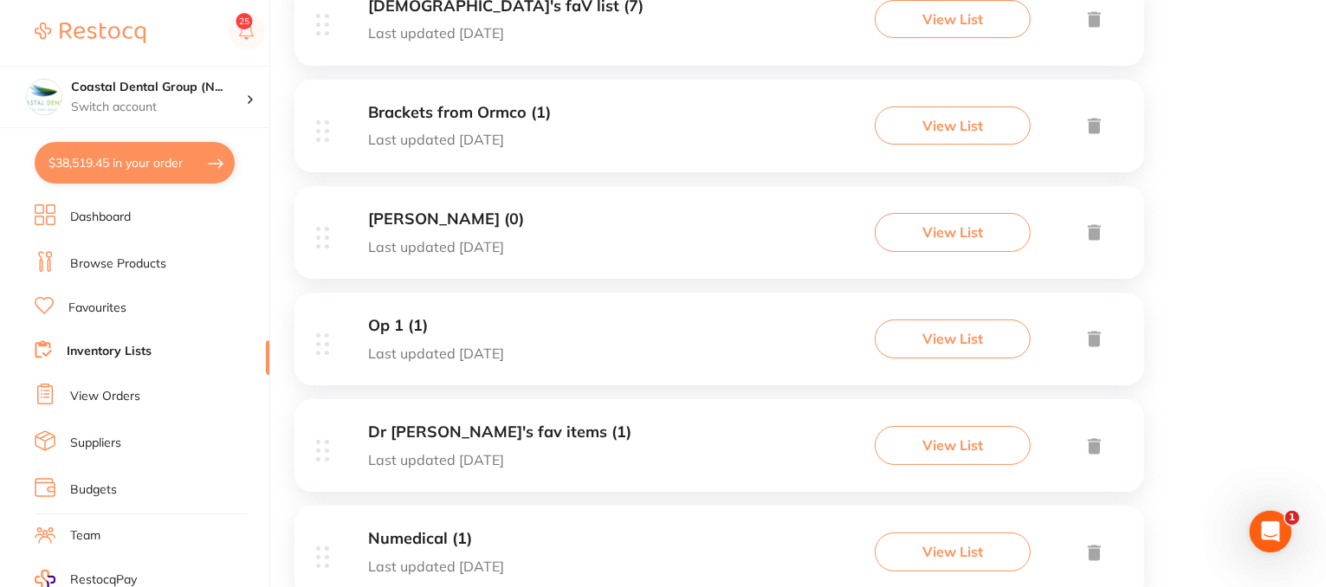
scroll to position [953, 0]
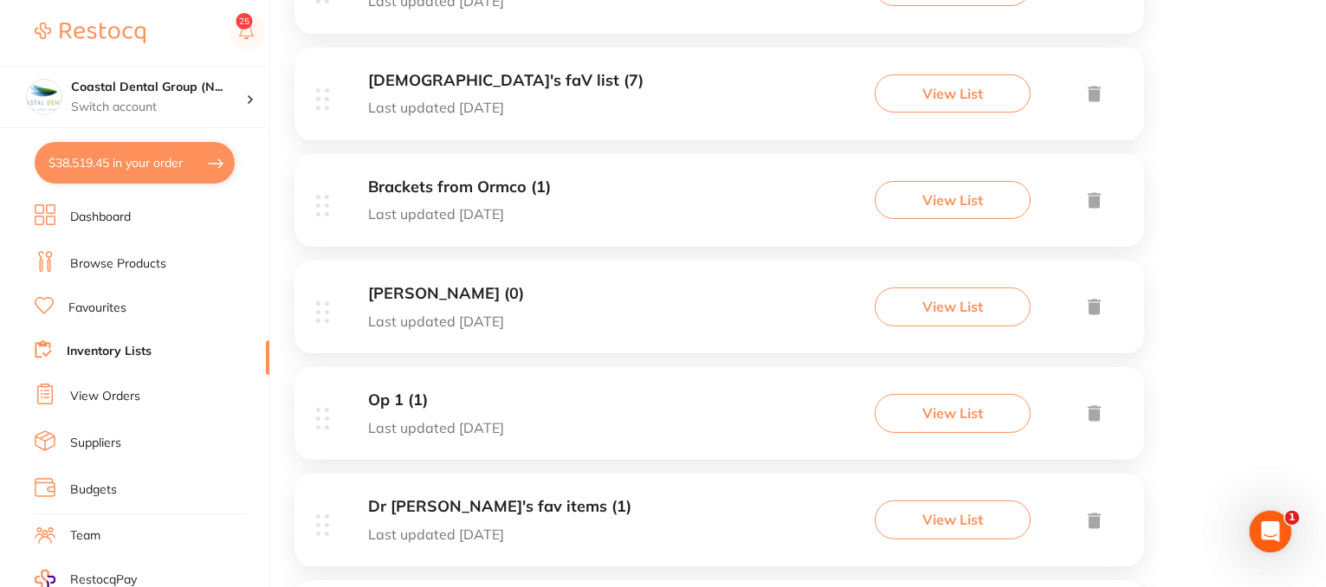
click at [534, 109] on div "Ved's faV list (7) Last updated 5 days ago View List" at bounding box center [720, 94] width 850 height 93
